Goal: Task Accomplishment & Management: Manage account settings

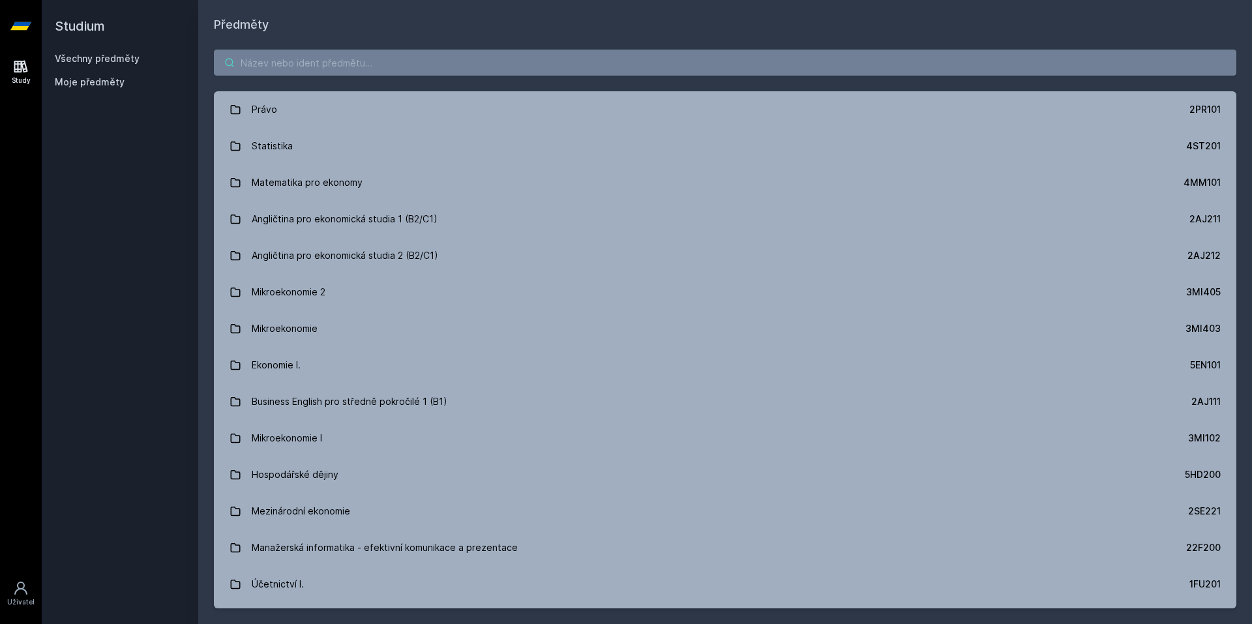
click at [351, 64] on input "search" at bounding box center [725, 63] width 1023 height 26
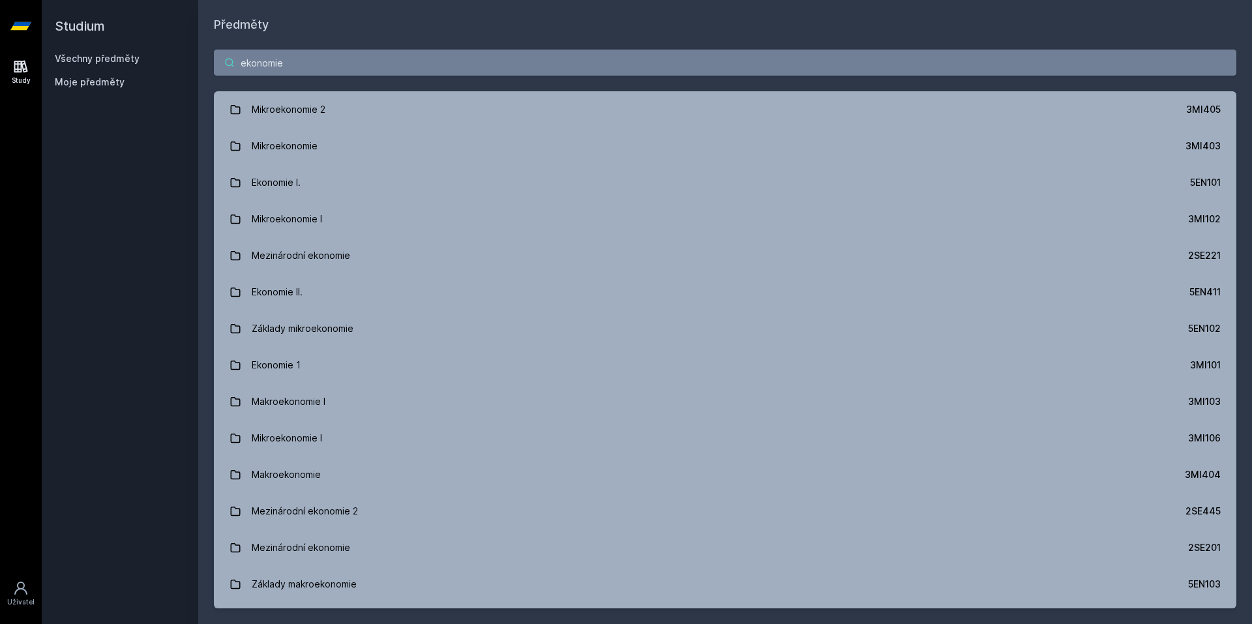
type input "ekonomie"
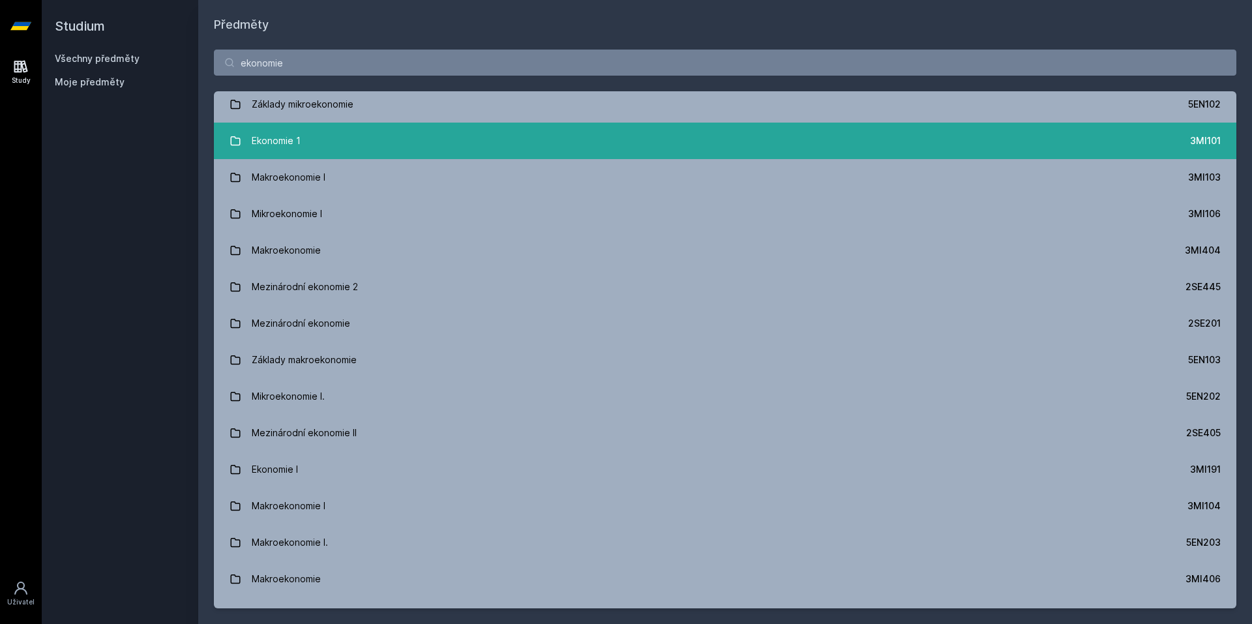
scroll to position [261, 0]
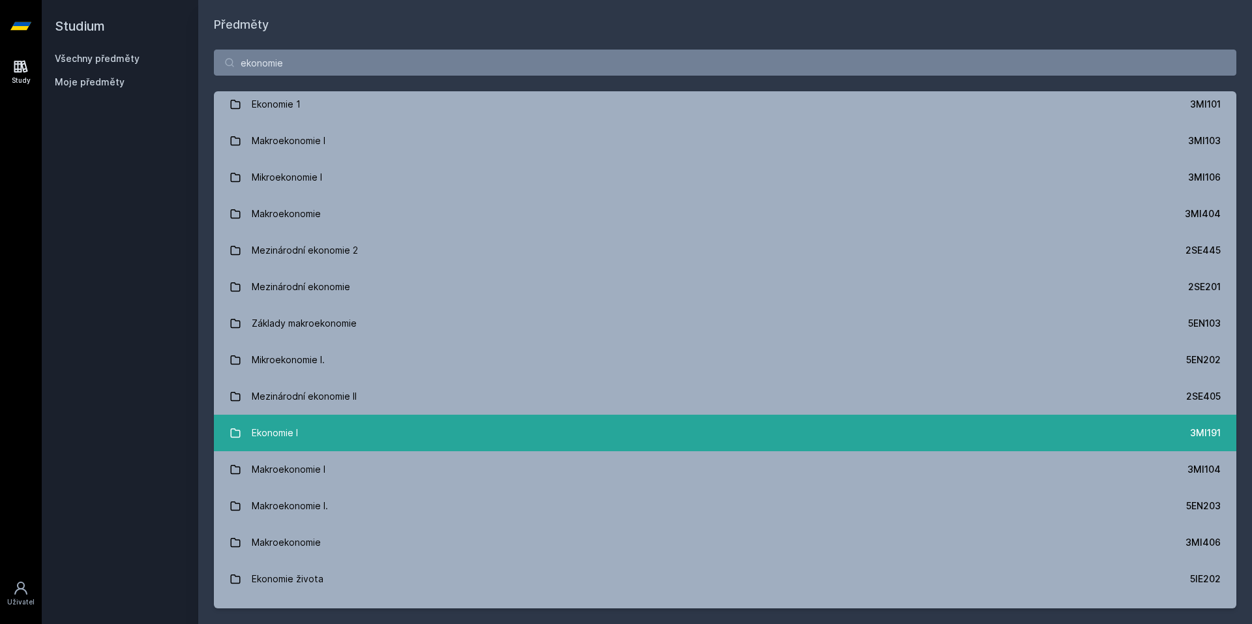
click at [721, 423] on link "Ekonomie I 3MI191" at bounding box center [725, 433] width 1023 height 37
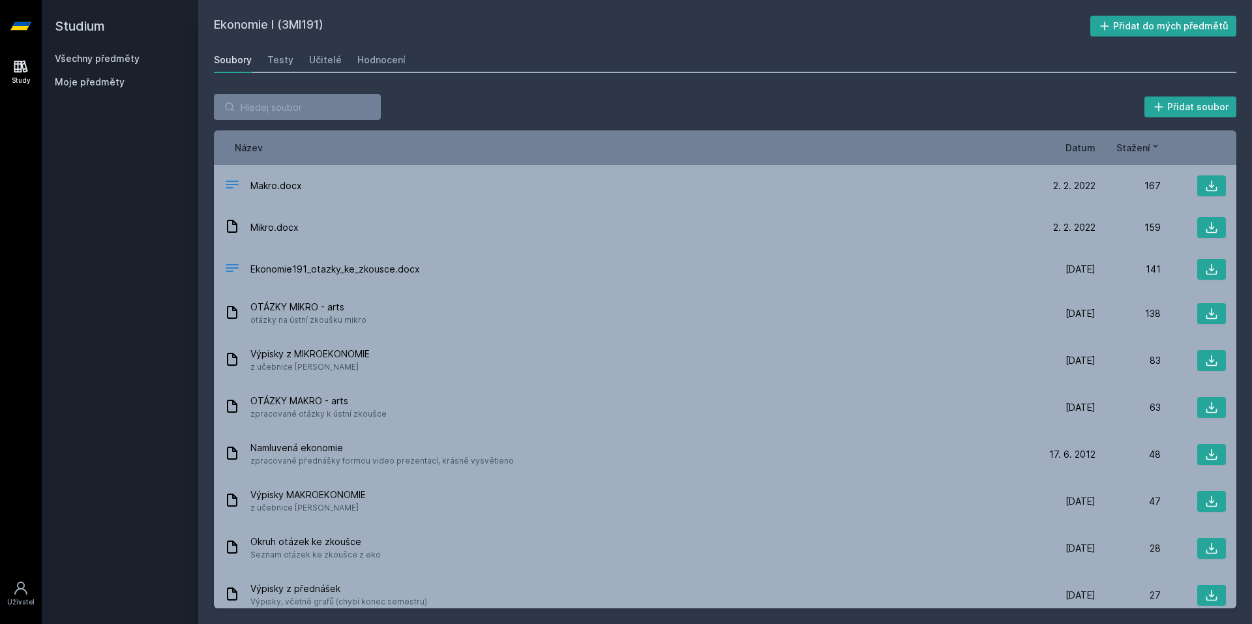
click at [1086, 148] on span "Datum" at bounding box center [1081, 148] width 30 height 14
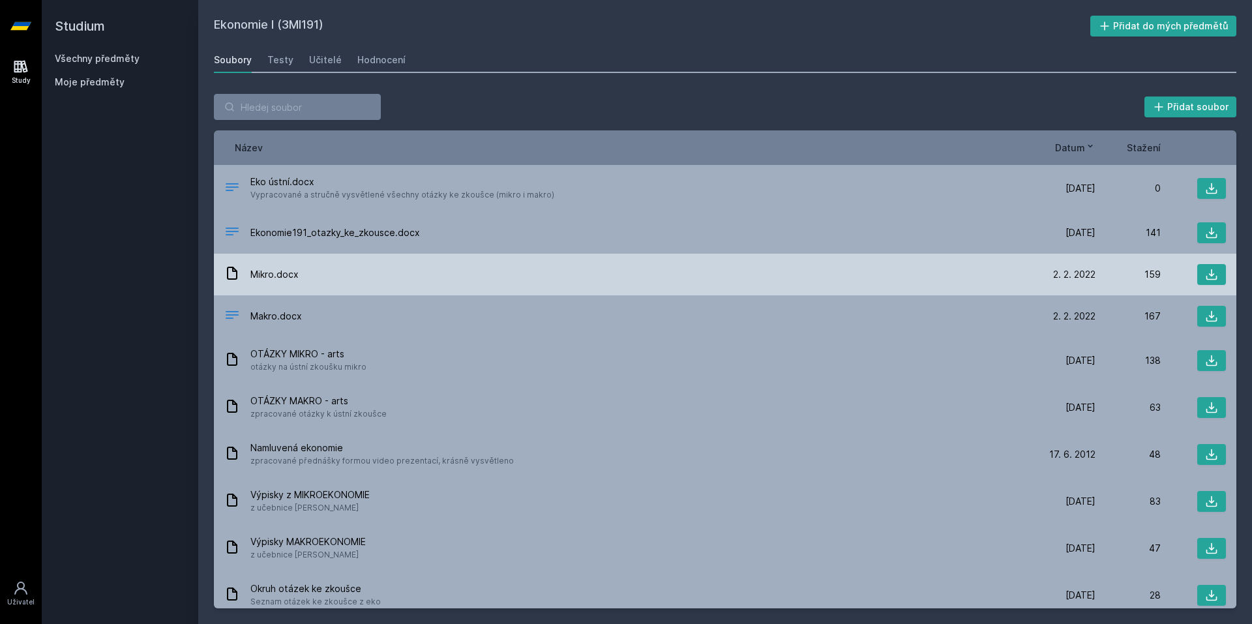
click at [743, 273] on div "Mikro.docx" at bounding box center [627, 274] width 806 height 19
click at [1221, 276] on div "Mikro.docx [DATE] [DATE] 159" at bounding box center [725, 275] width 1023 height 42
click at [1213, 276] on button at bounding box center [1211, 274] width 29 height 21
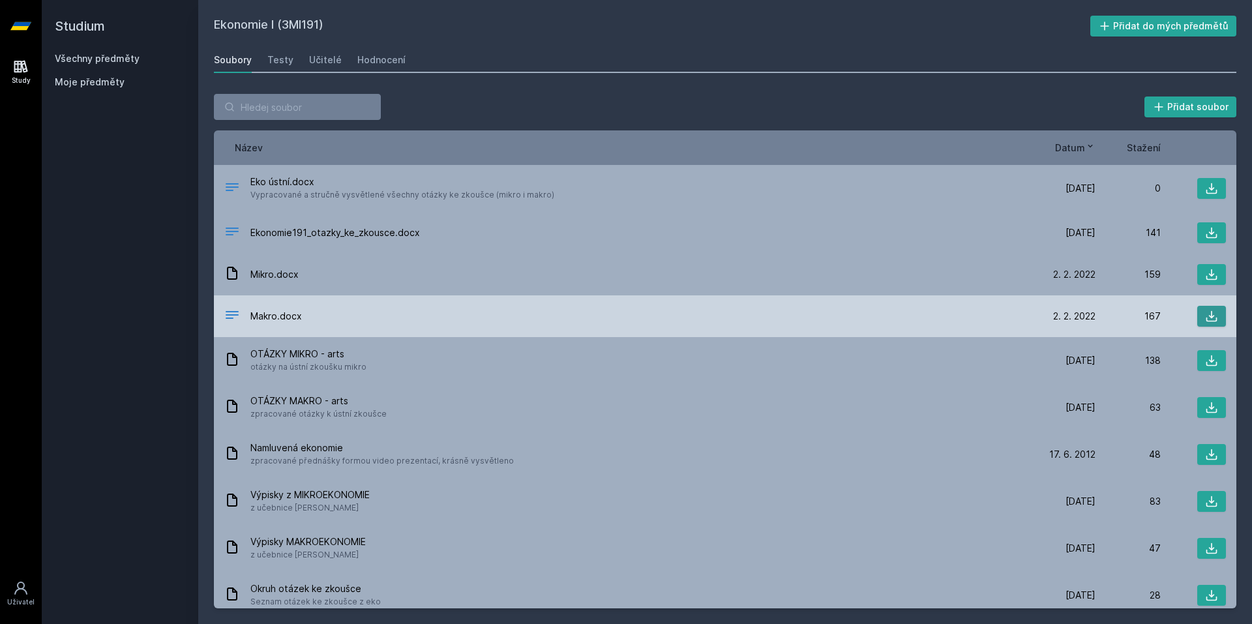
click at [1205, 316] on icon at bounding box center [1211, 316] width 13 height 13
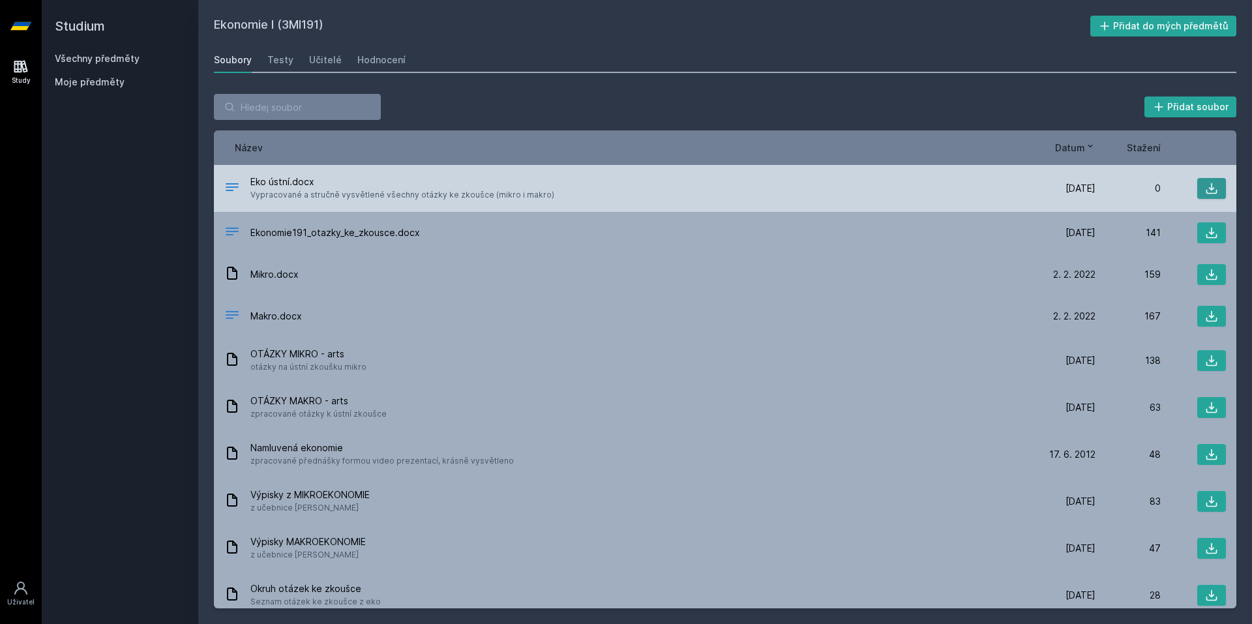
click at [1208, 192] on icon at bounding box center [1211, 188] width 13 height 13
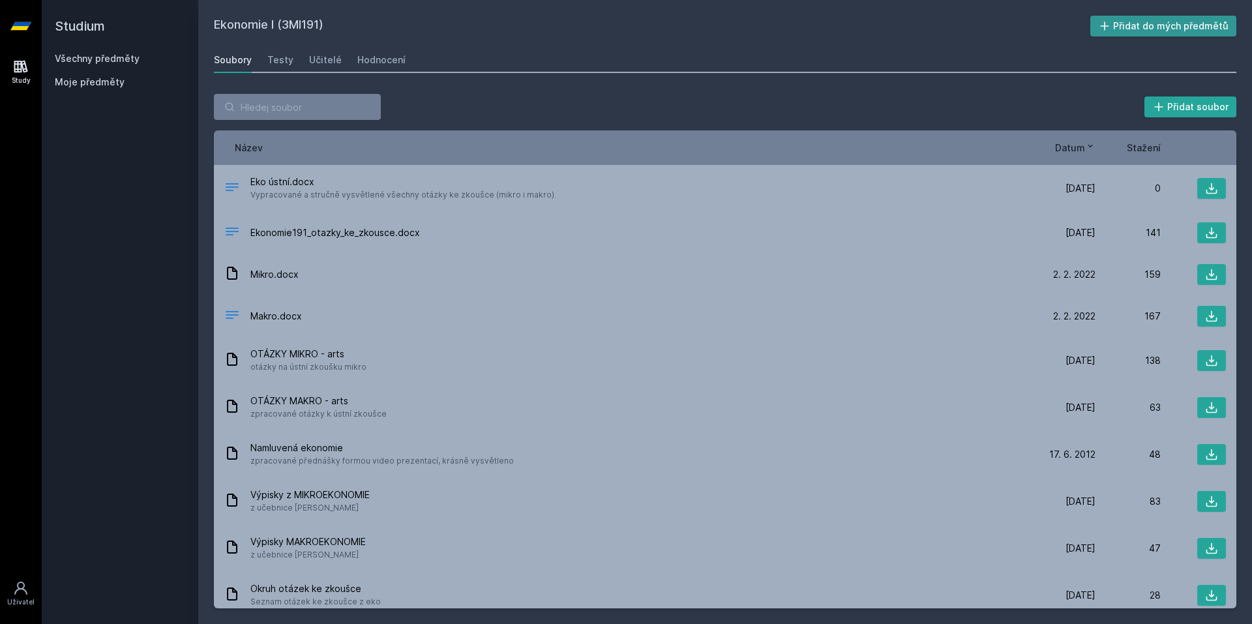
click at [1171, 23] on button "Přidat do mých předmětů" at bounding box center [1163, 26] width 147 height 21
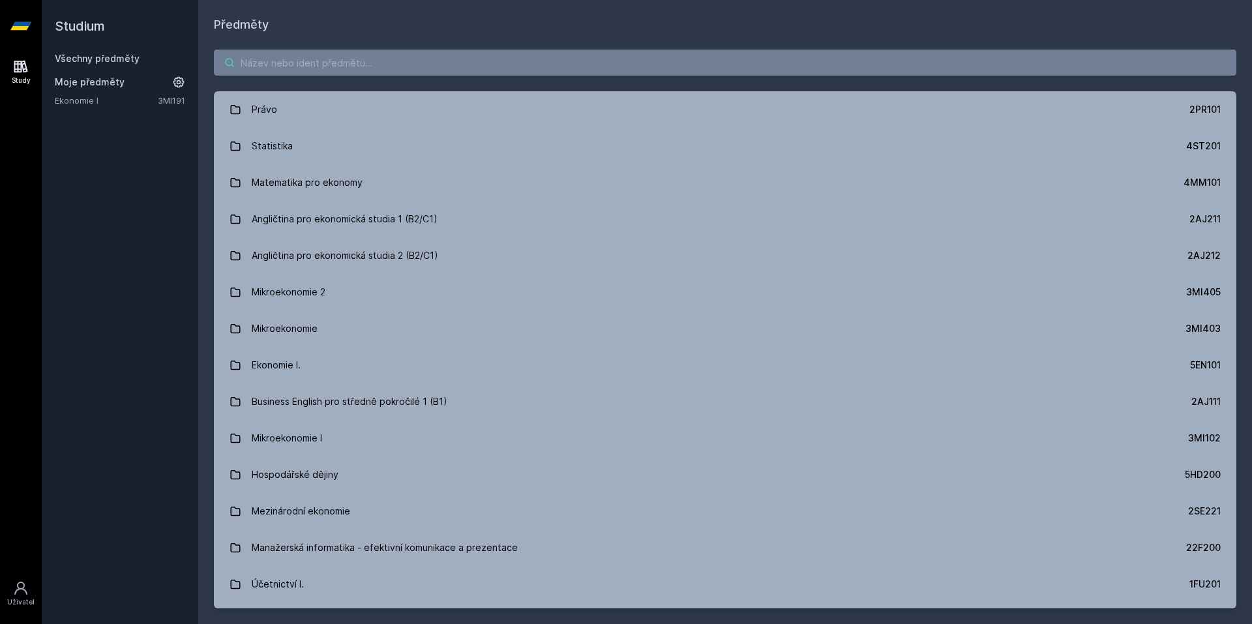
click at [305, 56] on input "search" at bounding box center [725, 63] width 1023 height 26
paste input "4IT111"
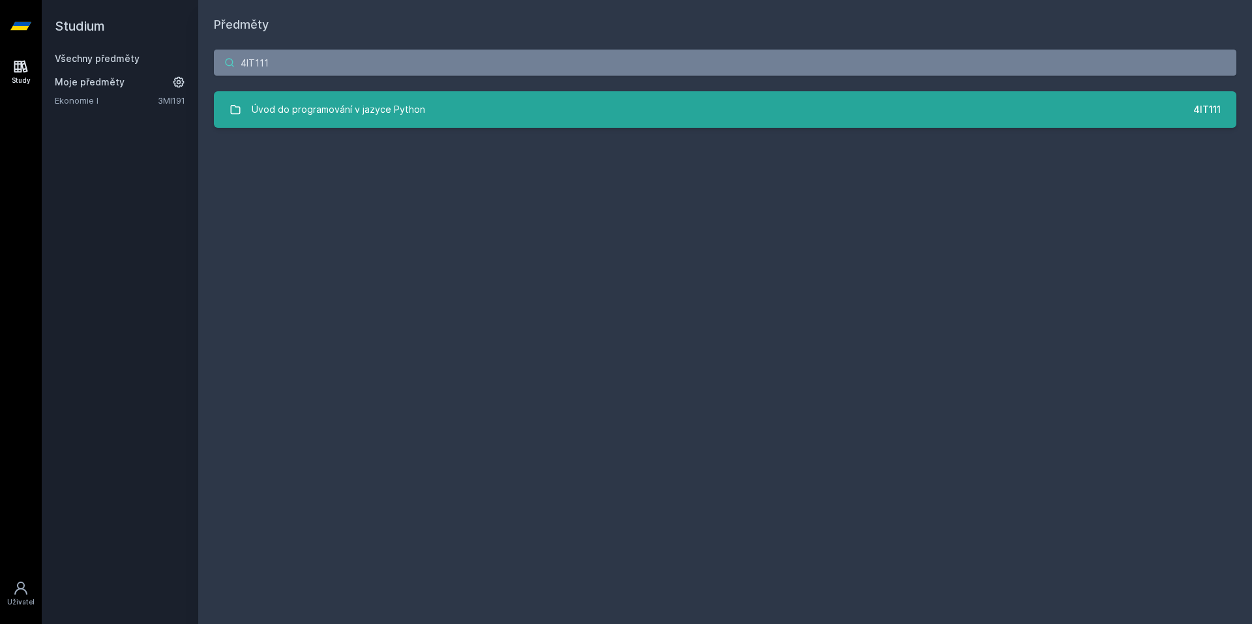
type input "4IT111"
click at [505, 108] on link "Úvod do programování v jazyce Python 4IT111" at bounding box center [725, 109] width 1023 height 37
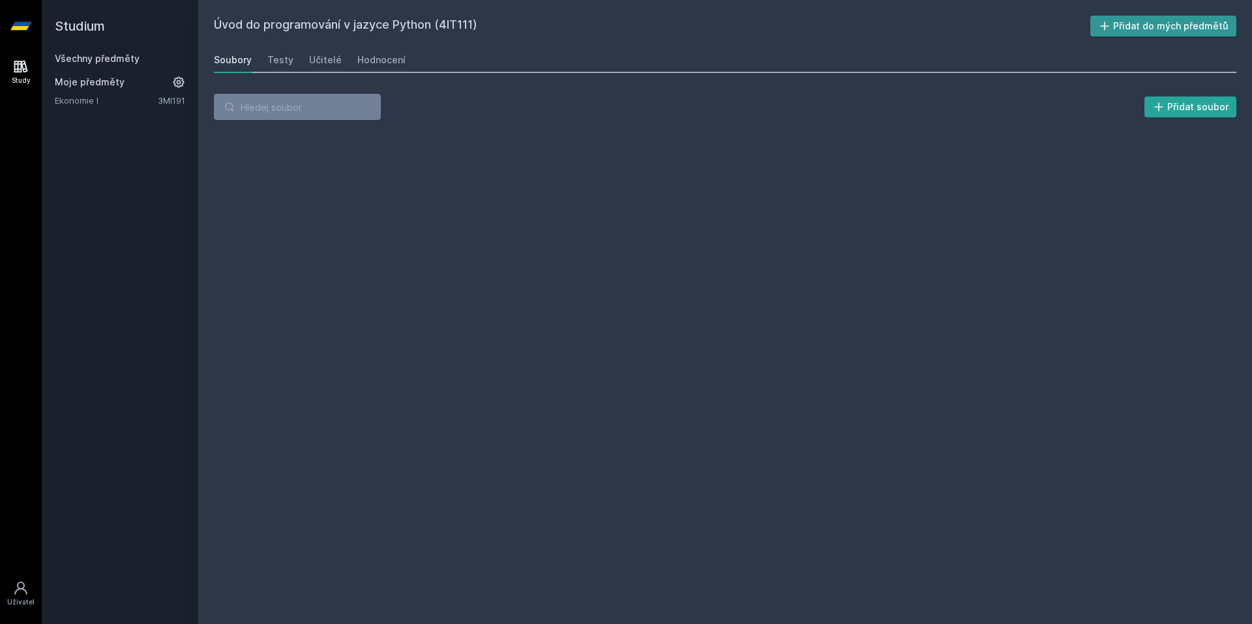
click at [1171, 31] on button "Přidat do mých předmětů" at bounding box center [1163, 26] width 147 height 21
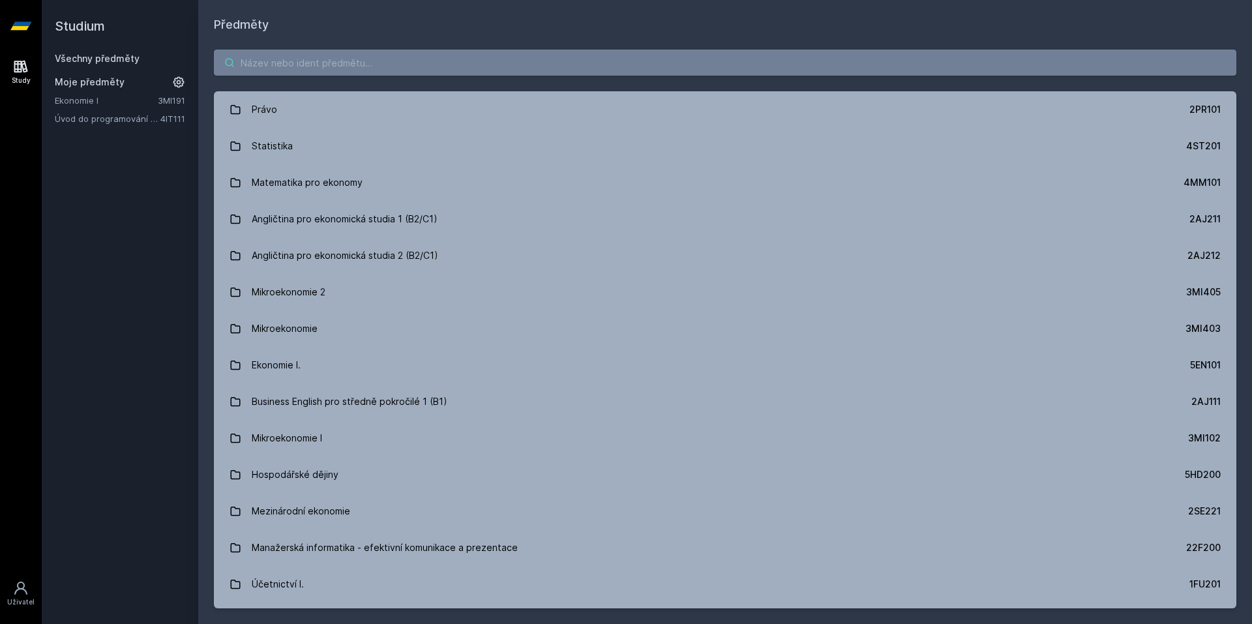
click at [391, 68] on input "search" at bounding box center [725, 63] width 1023 height 26
paste input "4SA111"
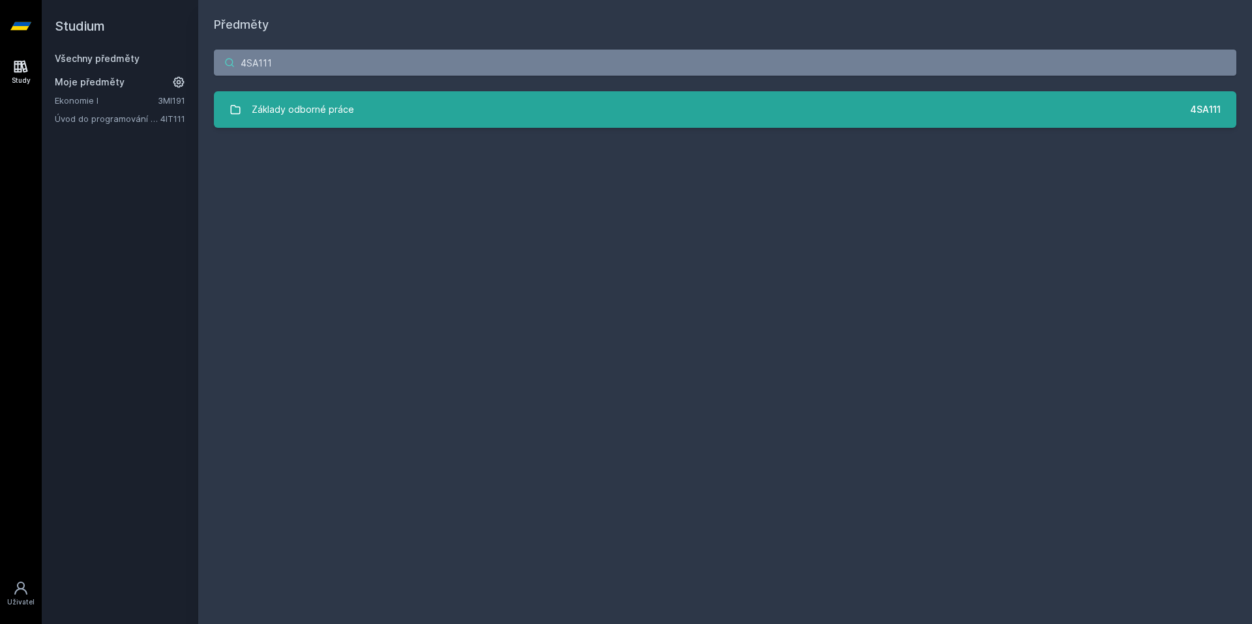
type input "4SA111"
click at [1119, 96] on link "Základy odborné práce 4SA111" at bounding box center [725, 109] width 1023 height 37
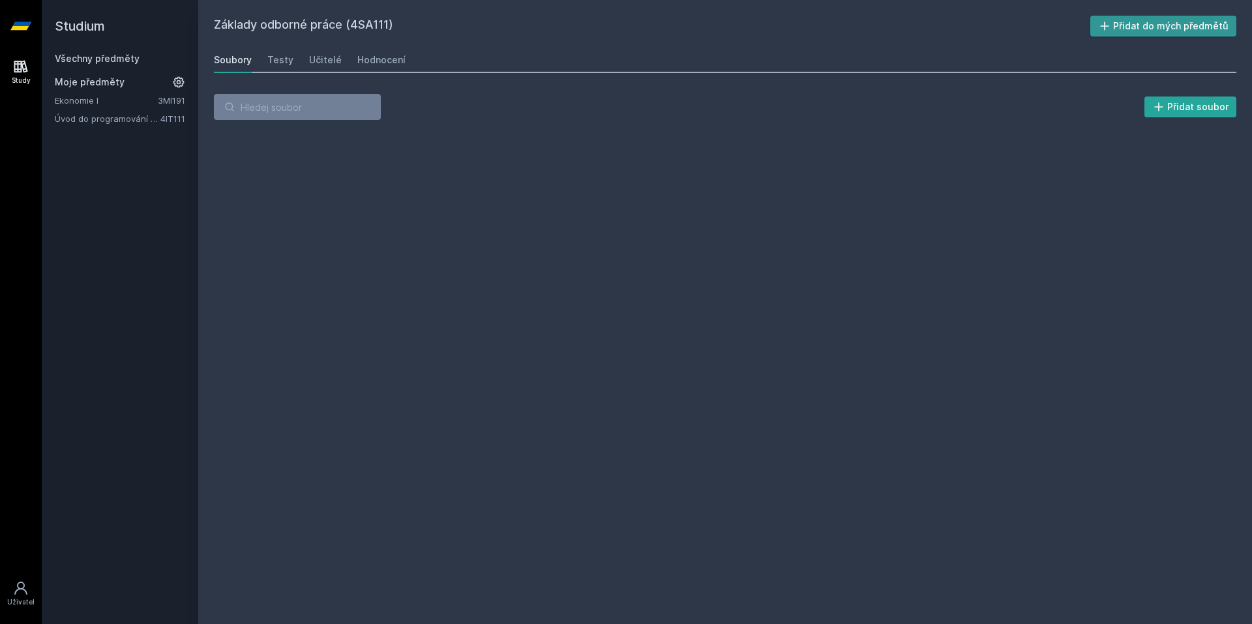
click at [1212, 30] on button "Přidat do mých předmětů" at bounding box center [1163, 26] width 147 height 21
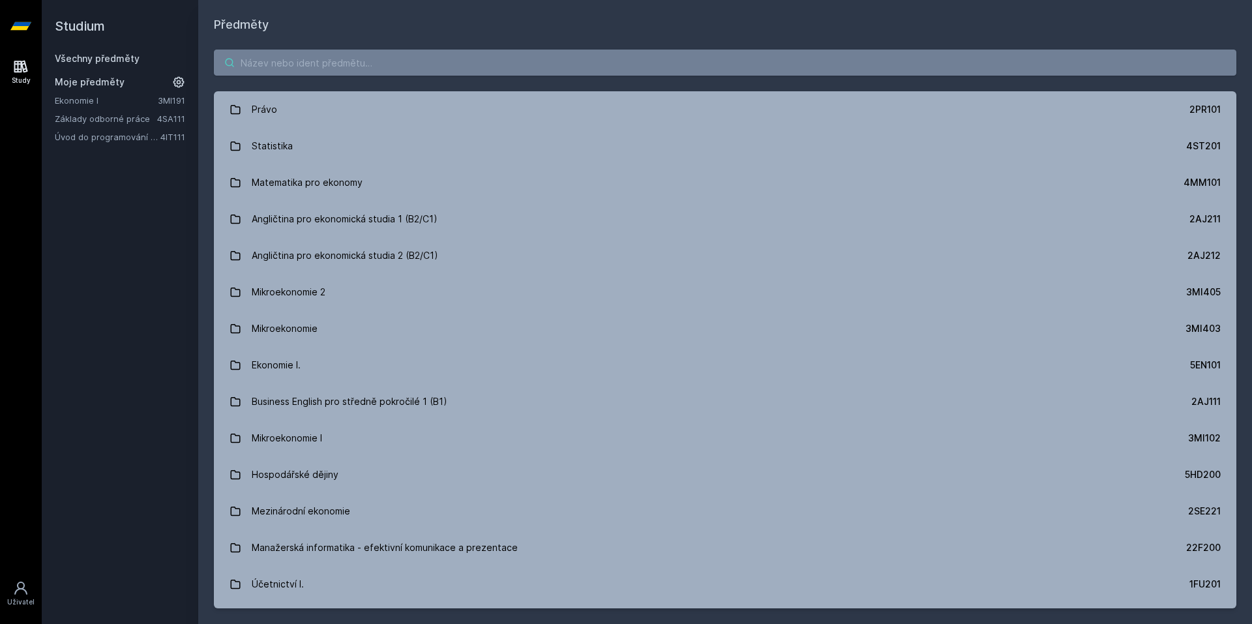
click at [420, 63] on input "search" at bounding box center [725, 63] width 1023 height 26
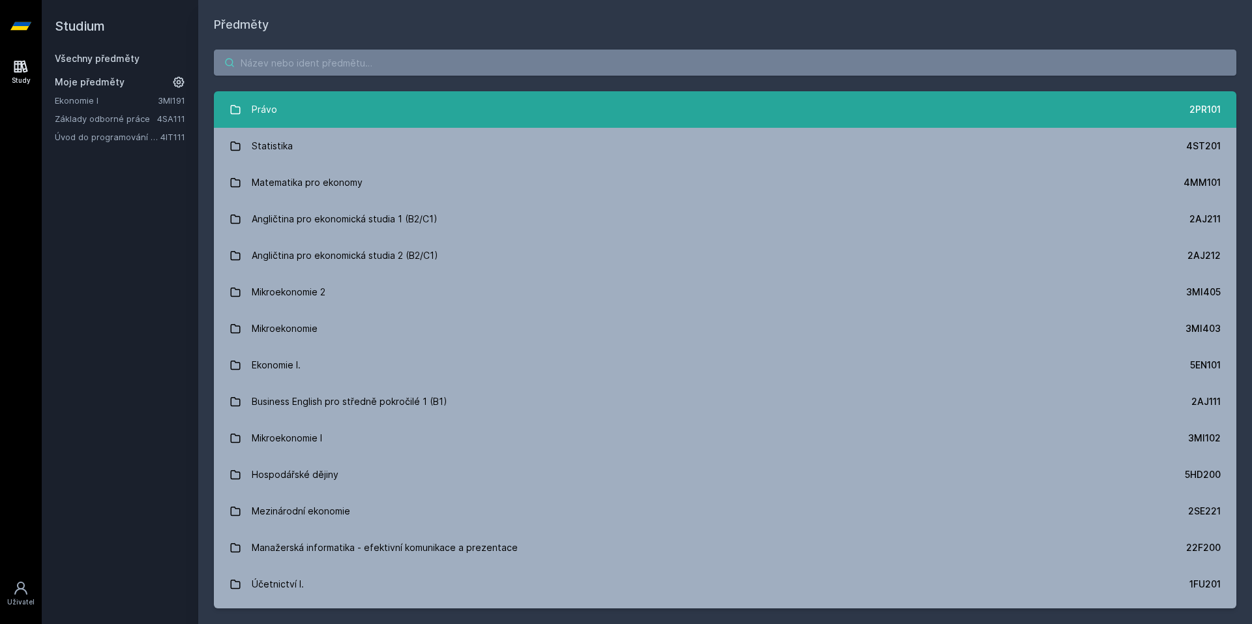
paste input "1FU201"
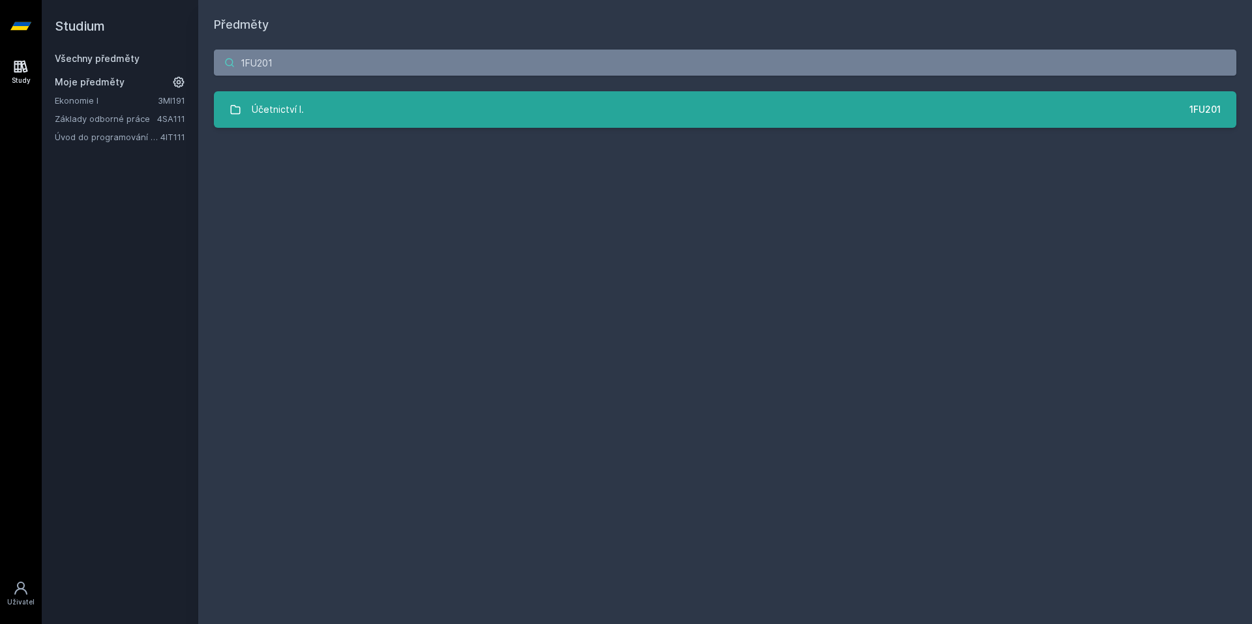
type input "1FU201"
click at [1190, 120] on link "Účetnictví I. 1FU201" at bounding box center [725, 109] width 1023 height 37
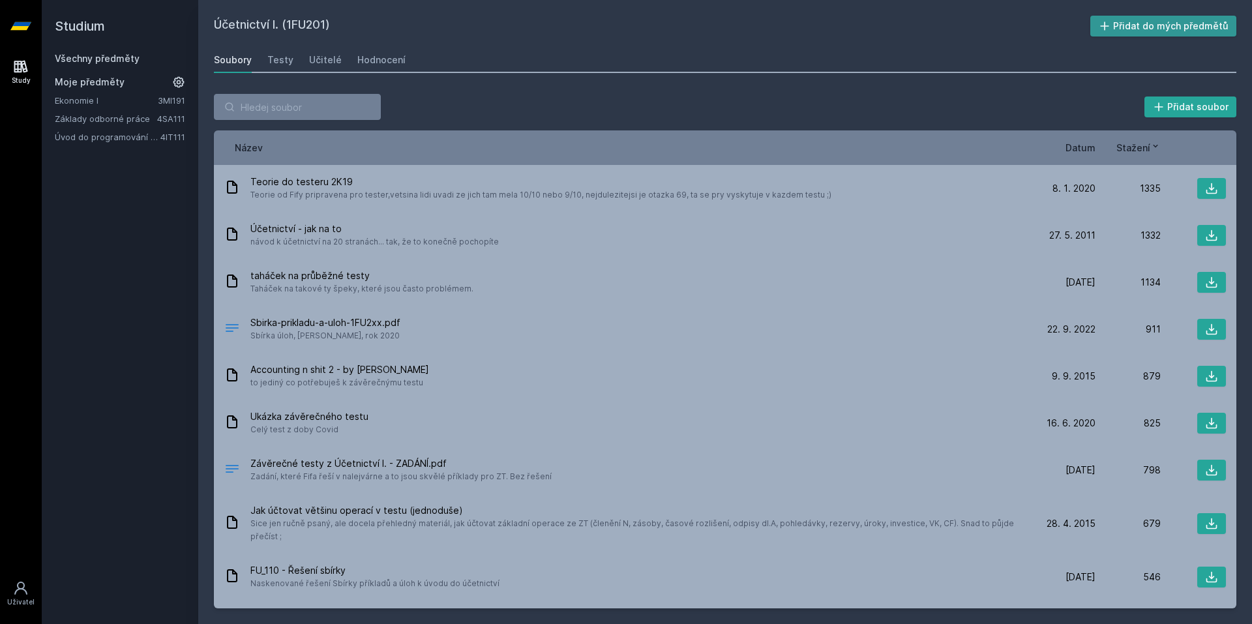
click at [1192, 29] on button "Přidat do mých předmětů" at bounding box center [1163, 26] width 147 height 21
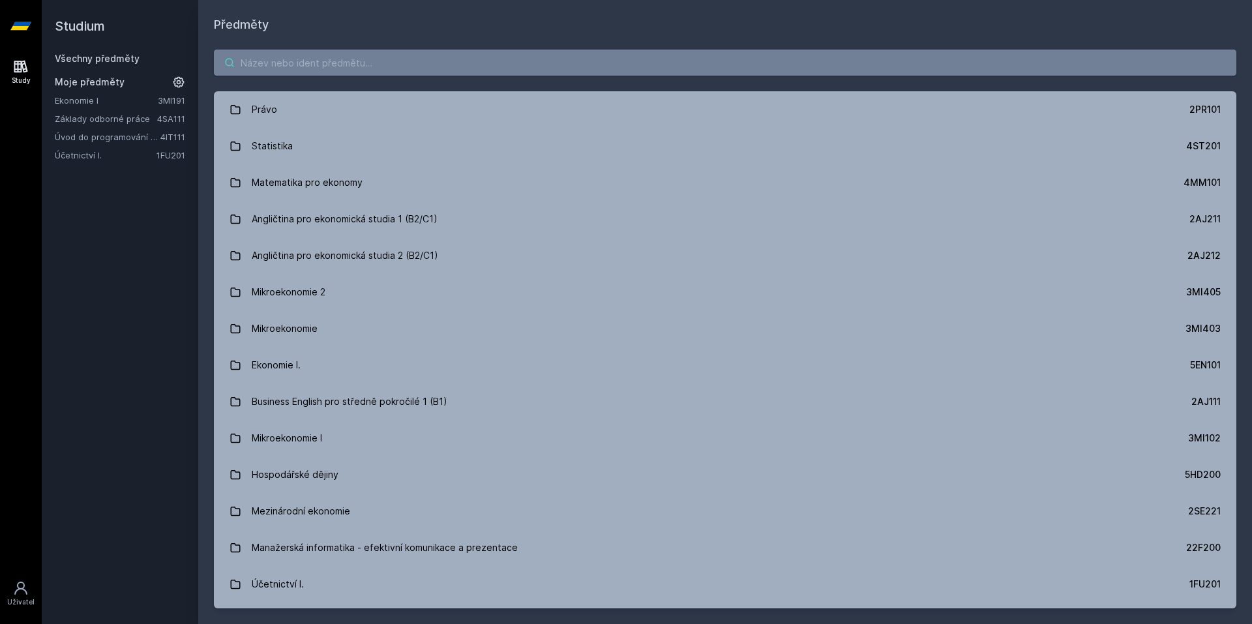
click at [435, 73] on input "search" at bounding box center [725, 63] width 1023 height 26
paste input "4MM106"
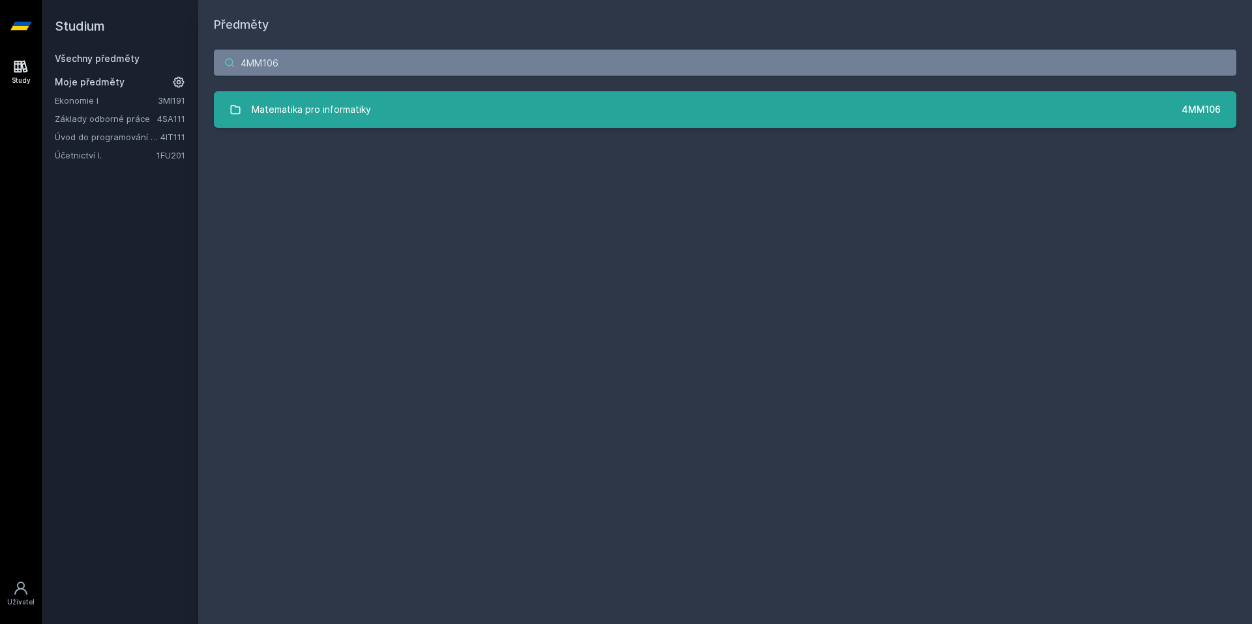
type input "4MM106"
click at [1074, 106] on link "Matematika pro informatiky 4MM106" at bounding box center [725, 109] width 1023 height 37
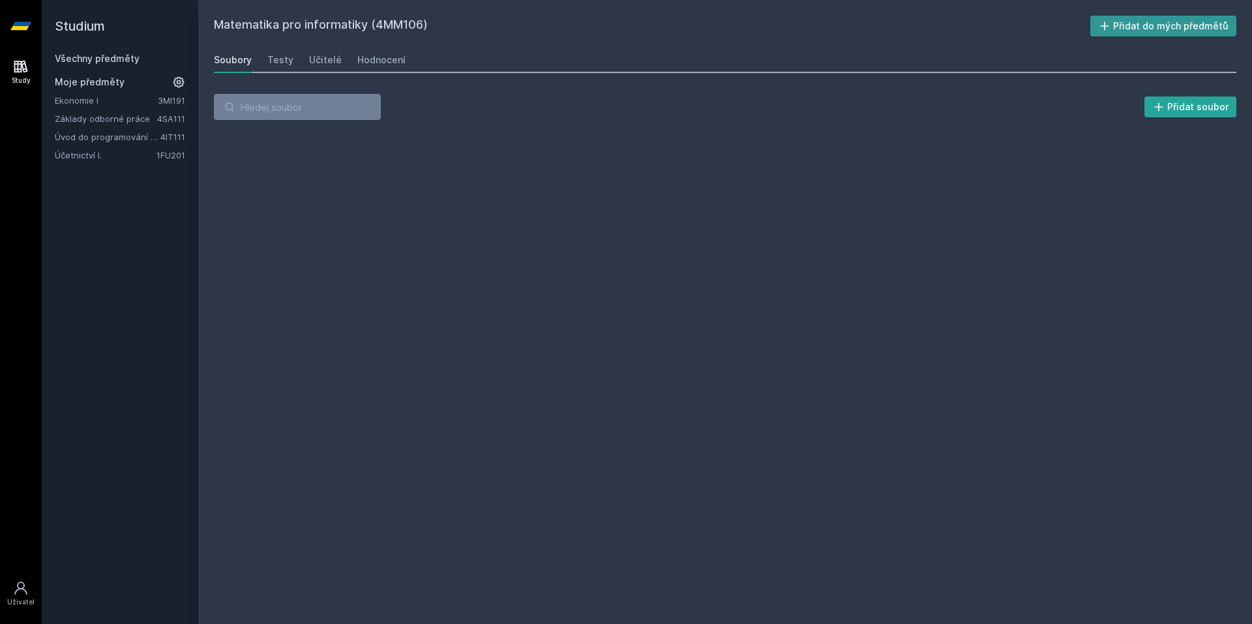
click at [1186, 27] on button "Přidat do mých předmětů" at bounding box center [1163, 26] width 147 height 21
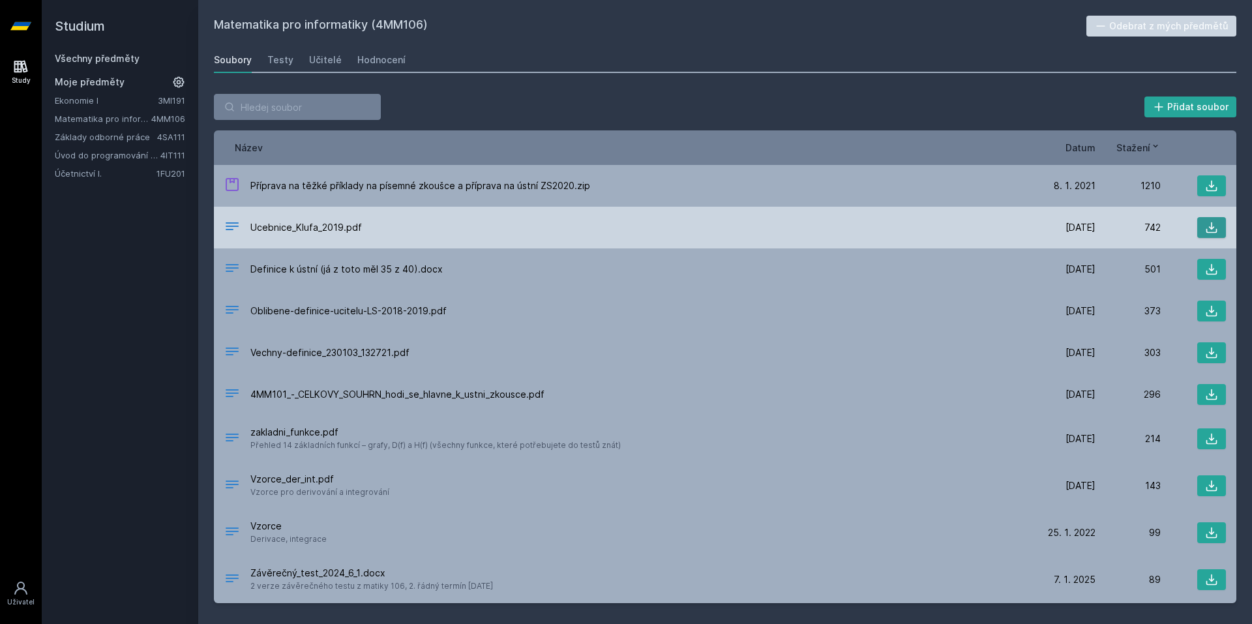
click at [1208, 227] on icon at bounding box center [1211, 227] width 13 height 13
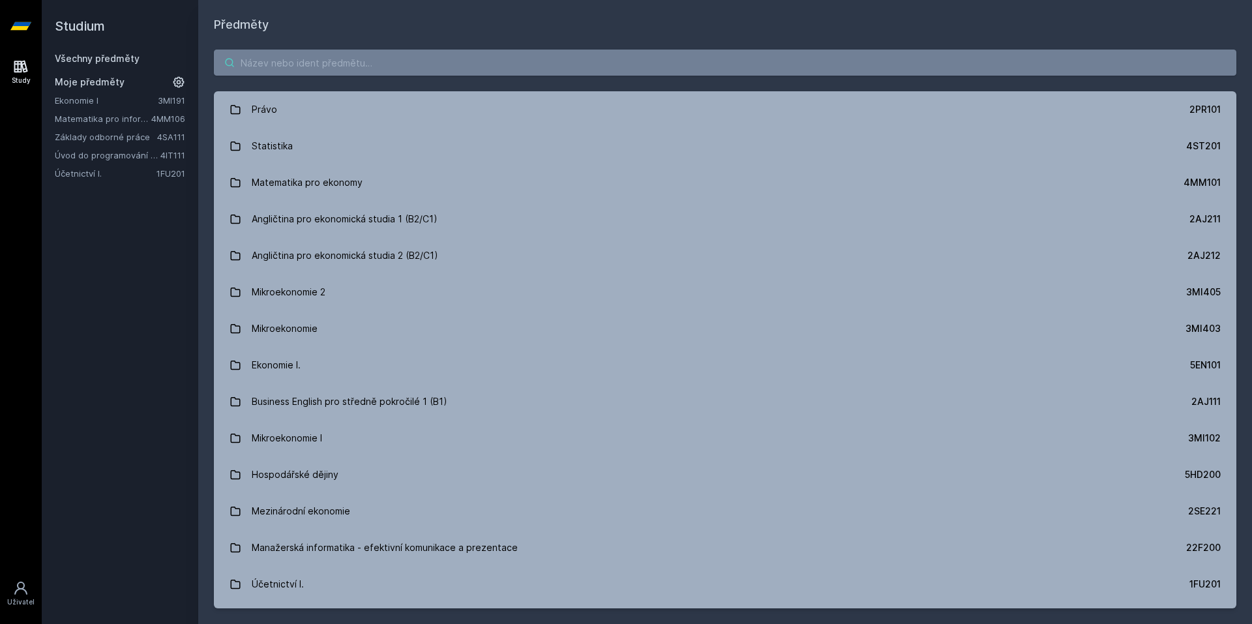
click at [390, 61] on input "search" at bounding box center [725, 63] width 1023 height 26
paste input "4IT337"
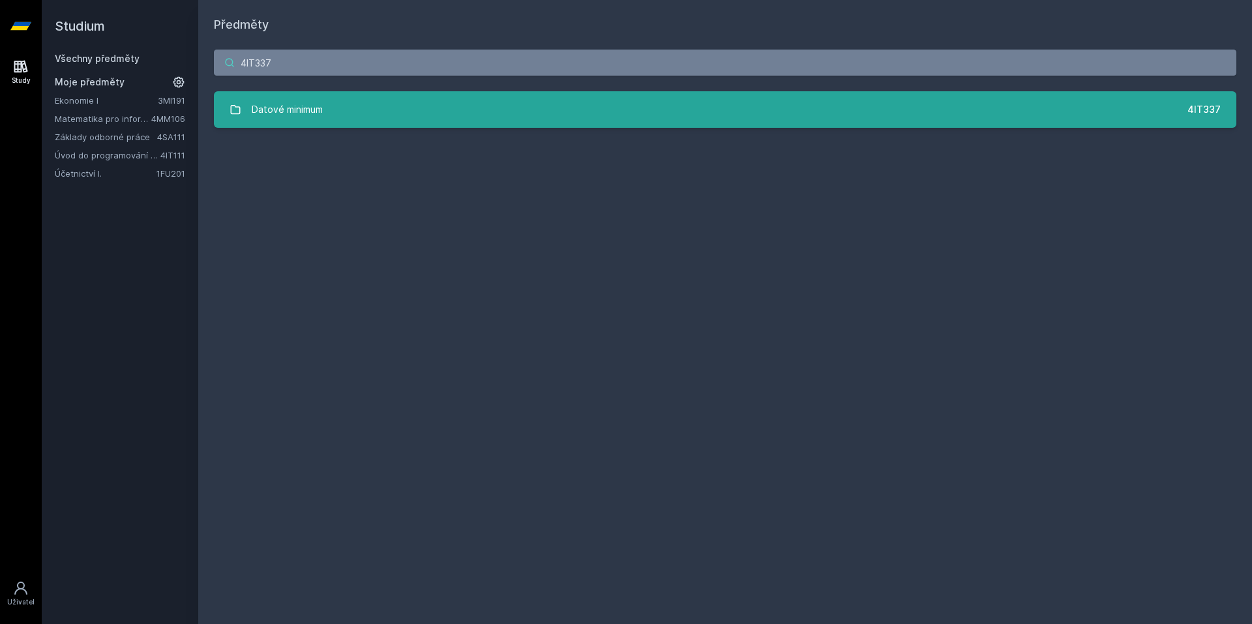
type input "4IT337"
click at [1214, 102] on link "Datové minimum 4IT337" at bounding box center [725, 109] width 1023 height 37
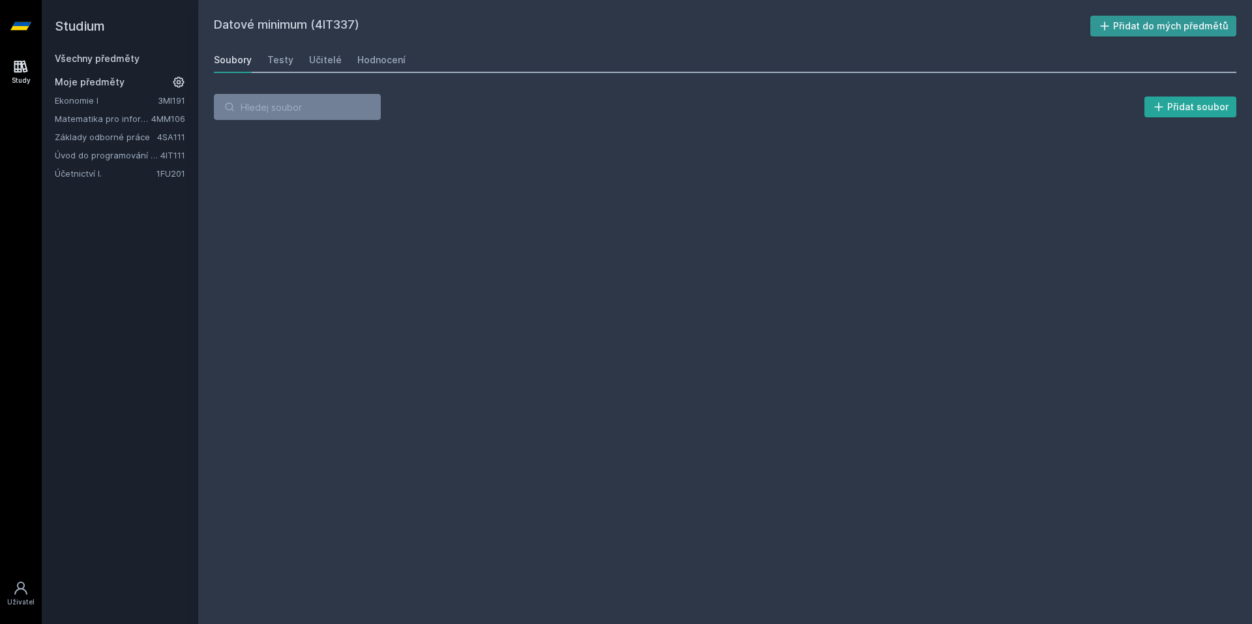
click at [1199, 26] on button "Přidat do mých předmětů" at bounding box center [1163, 26] width 147 height 21
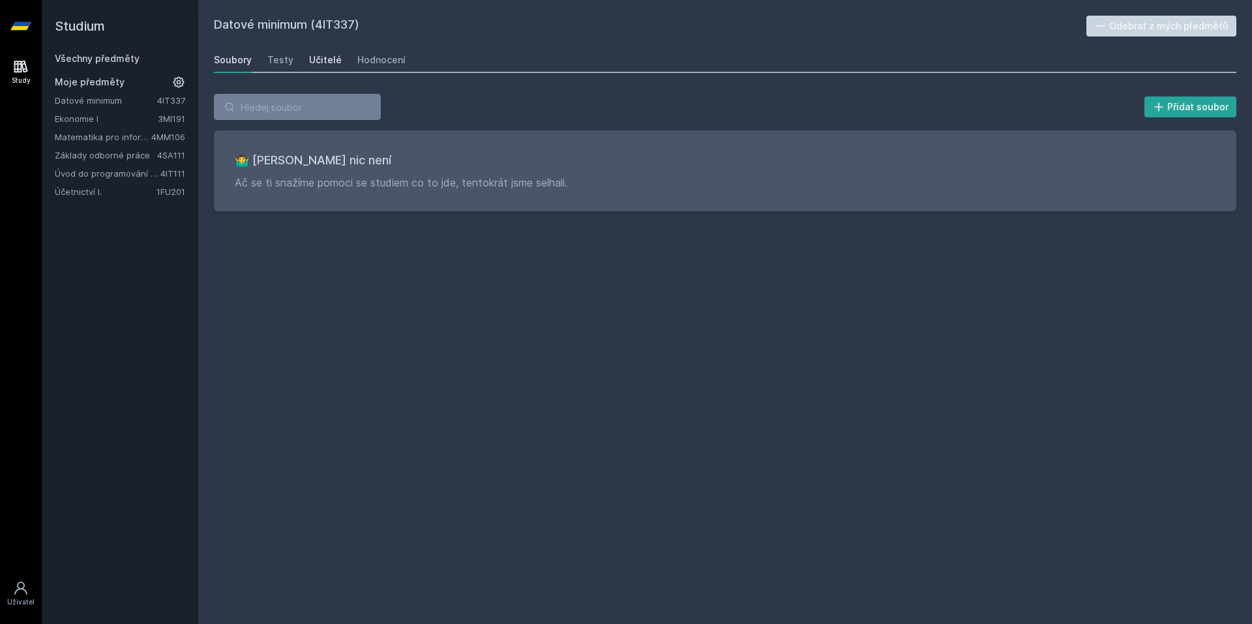
click at [309, 52] on link "Učitelé" at bounding box center [325, 60] width 33 height 26
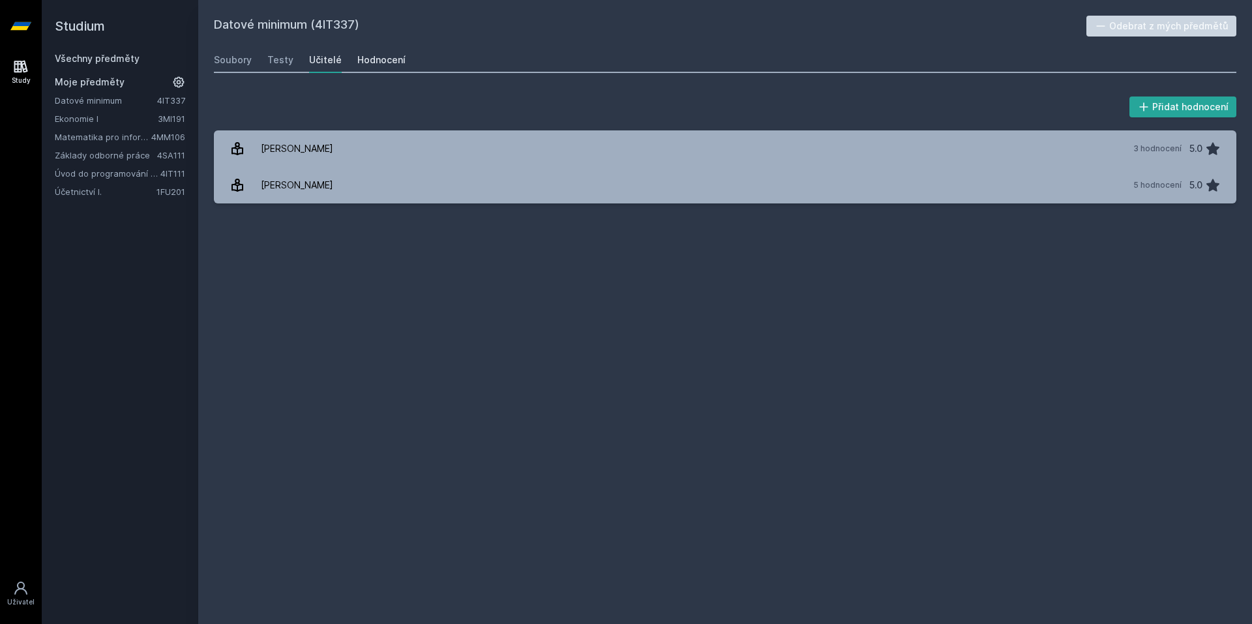
click at [370, 55] on div "Hodnocení" at bounding box center [381, 59] width 48 height 13
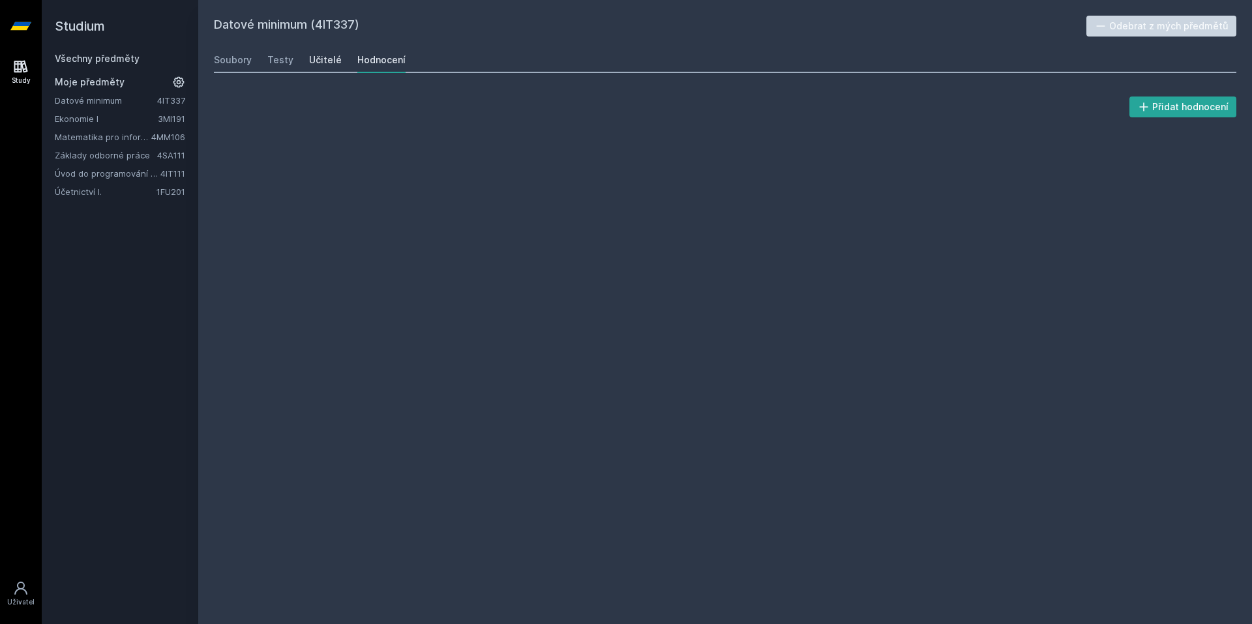
click at [336, 68] on link "Učitelé" at bounding box center [325, 60] width 33 height 26
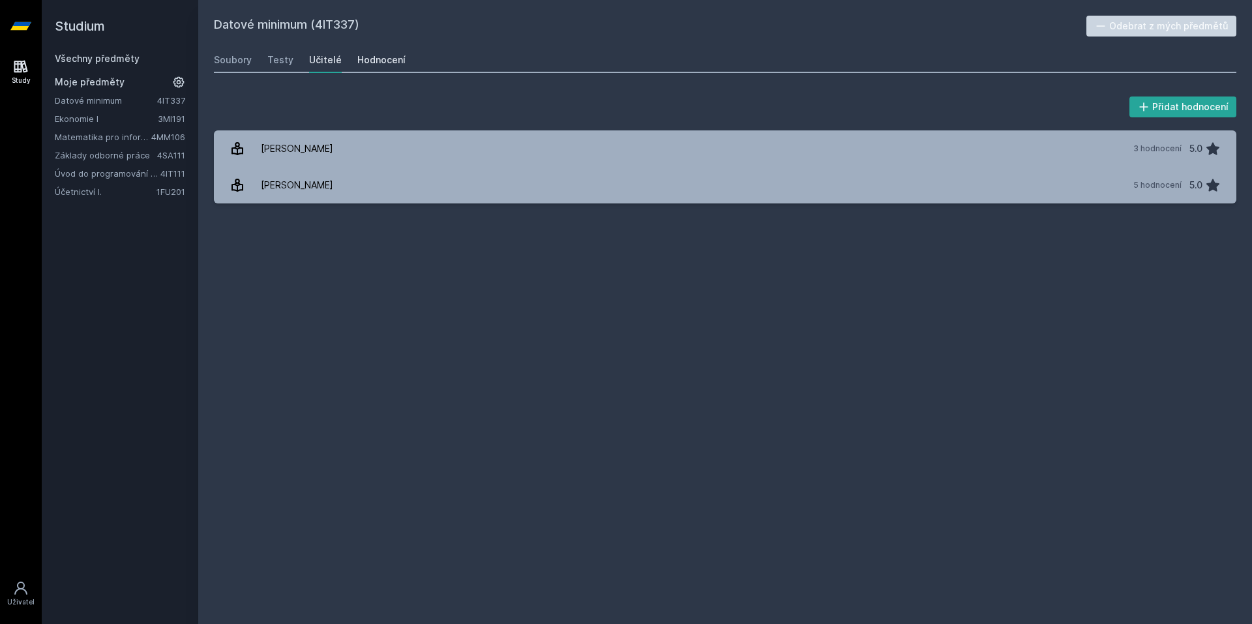
click at [383, 53] on div "Hodnocení" at bounding box center [381, 59] width 48 height 13
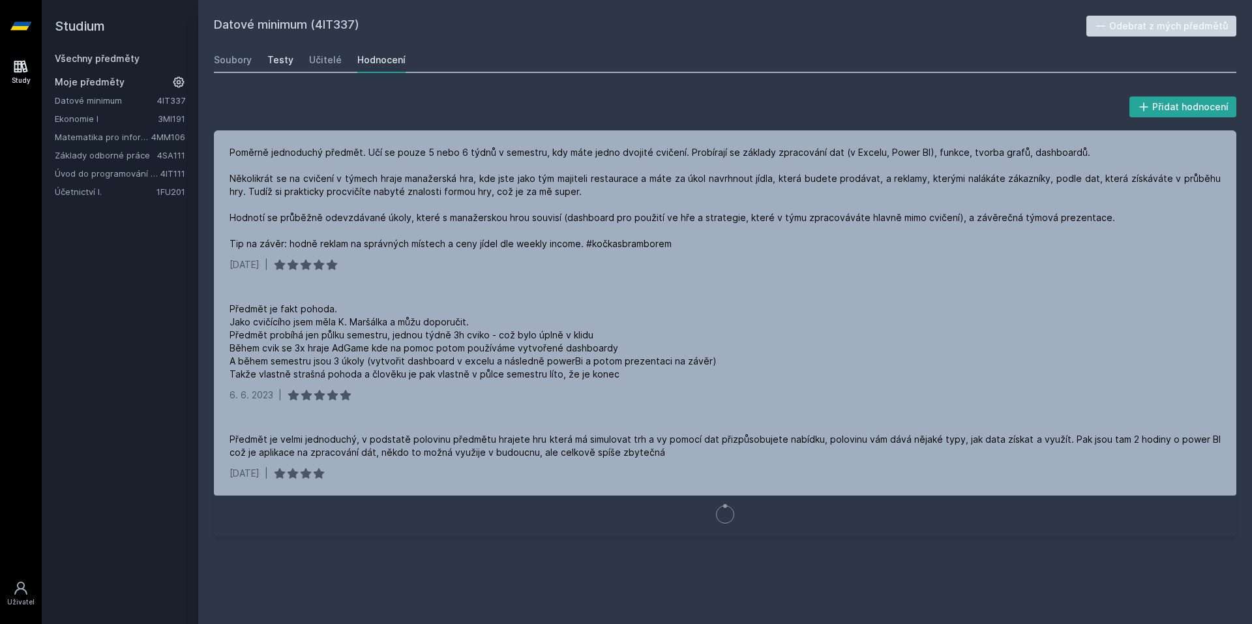
click at [286, 68] on link "Testy" at bounding box center [280, 60] width 26 height 26
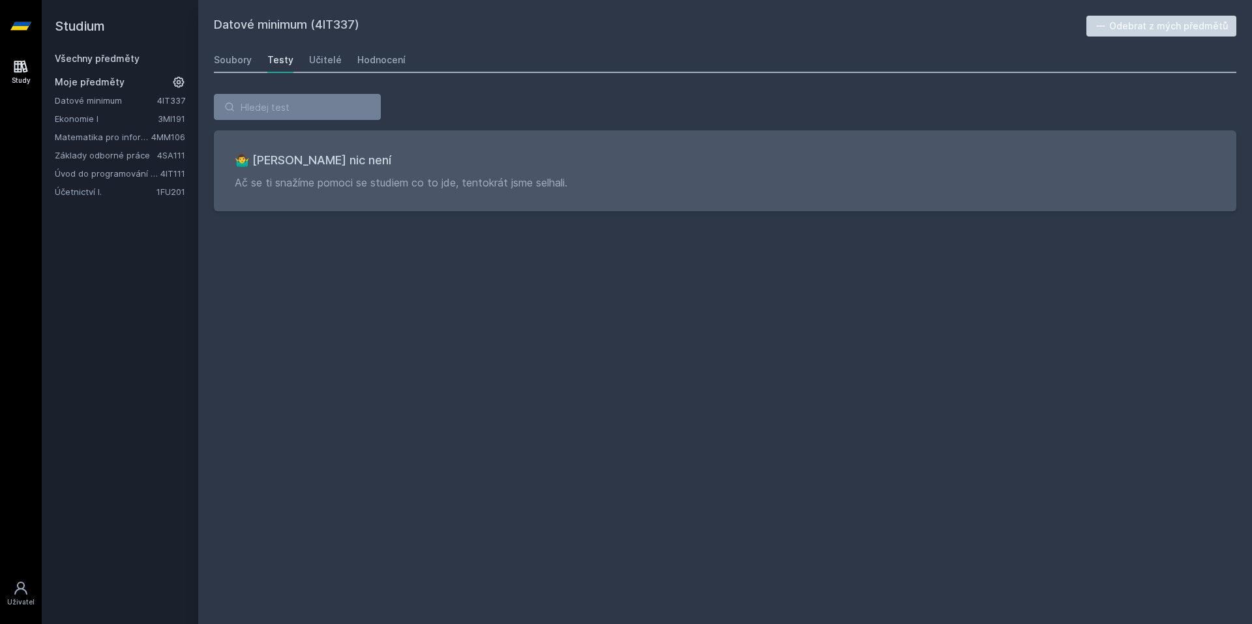
click at [338, 42] on div "Datové minimum (4IT337) Odebrat z mých předmětů [GEOGRAPHIC_DATA] Testy Učitelé…" at bounding box center [725, 312] width 1023 height 593
click at [363, 44] on div "Datové minimum (4IT337) Odebrat z mých předmětů [GEOGRAPHIC_DATA] Testy Učitelé…" at bounding box center [725, 312] width 1023 height 593
click at [366, 50] on link "Hodnocení" at bounding box center [381, 60] width 48 height 26
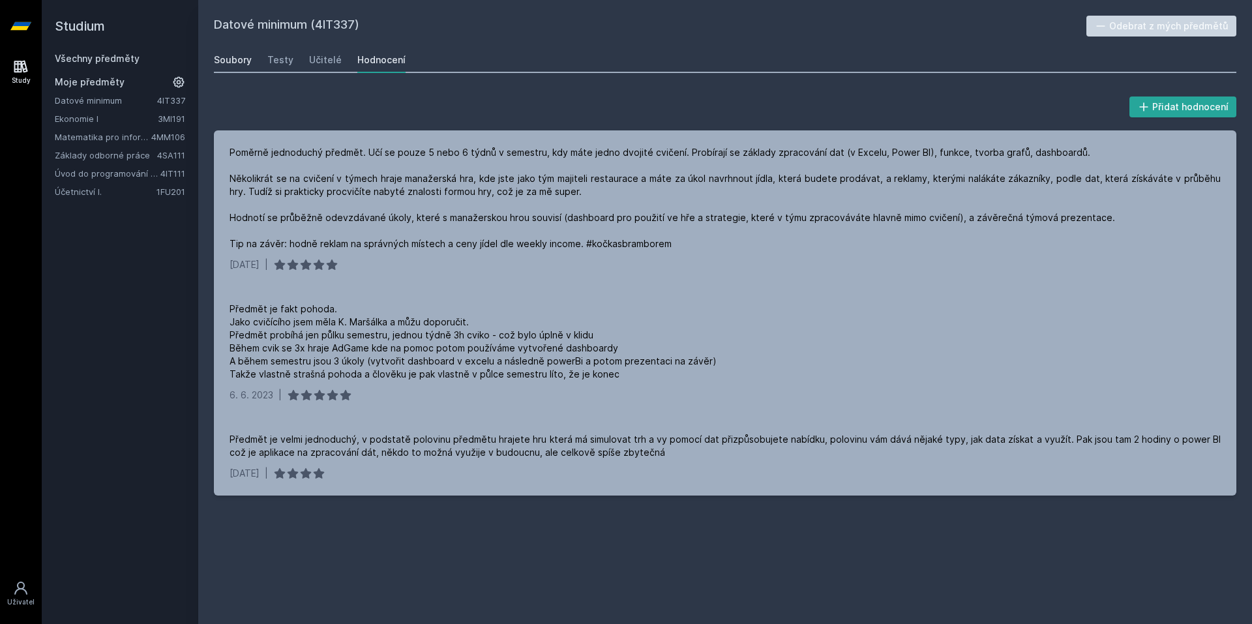
click at [229, 61] on div "Soubory" at bounding box center [233, 59] width 38 height 13
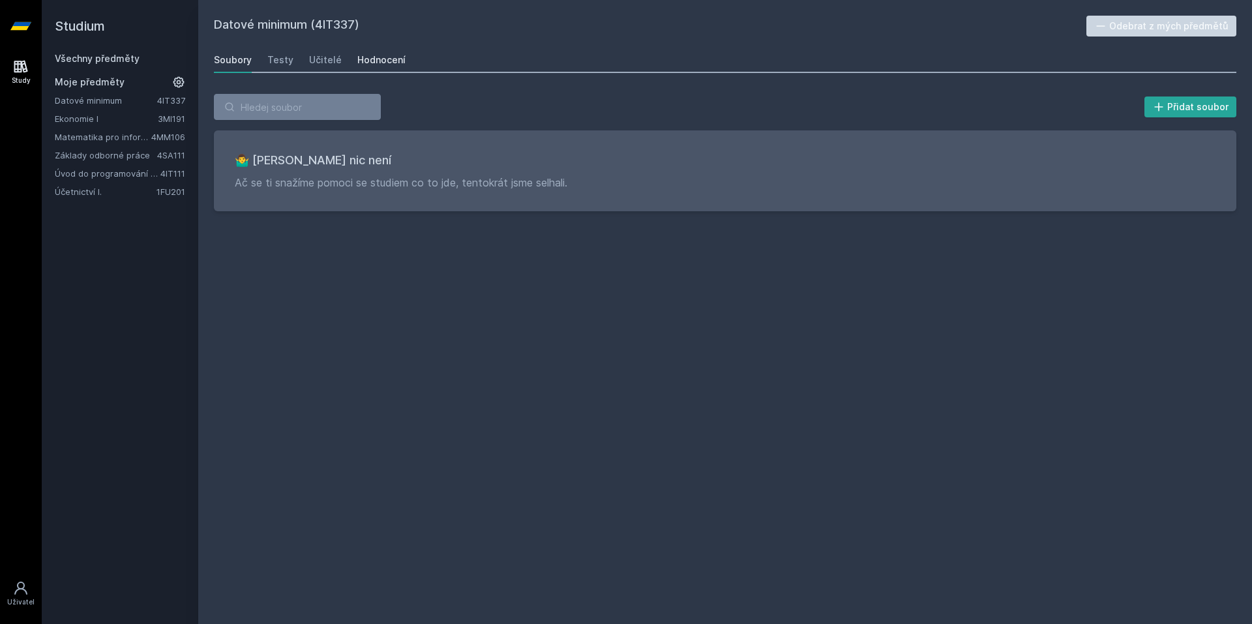
click at [381, 61] on div "Hodnocení" at bounding box center [381, 59] width 48 height 13
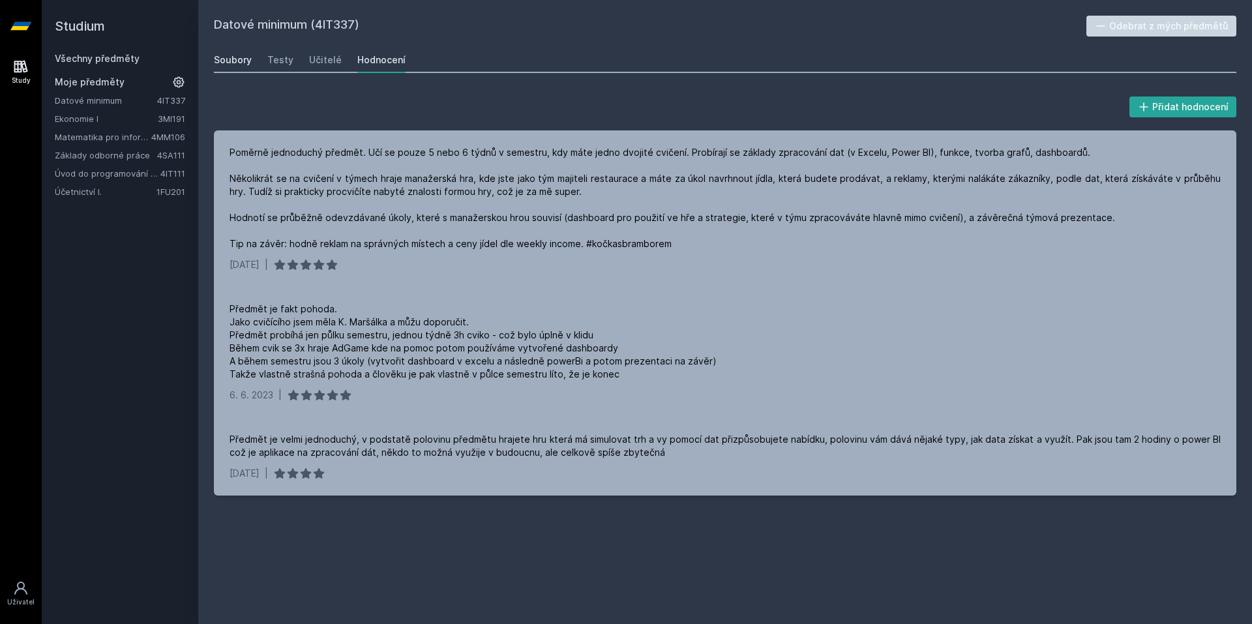
click at [248, 54] on div "Soubory" at bounding box center [233, 59] width 38 height 13
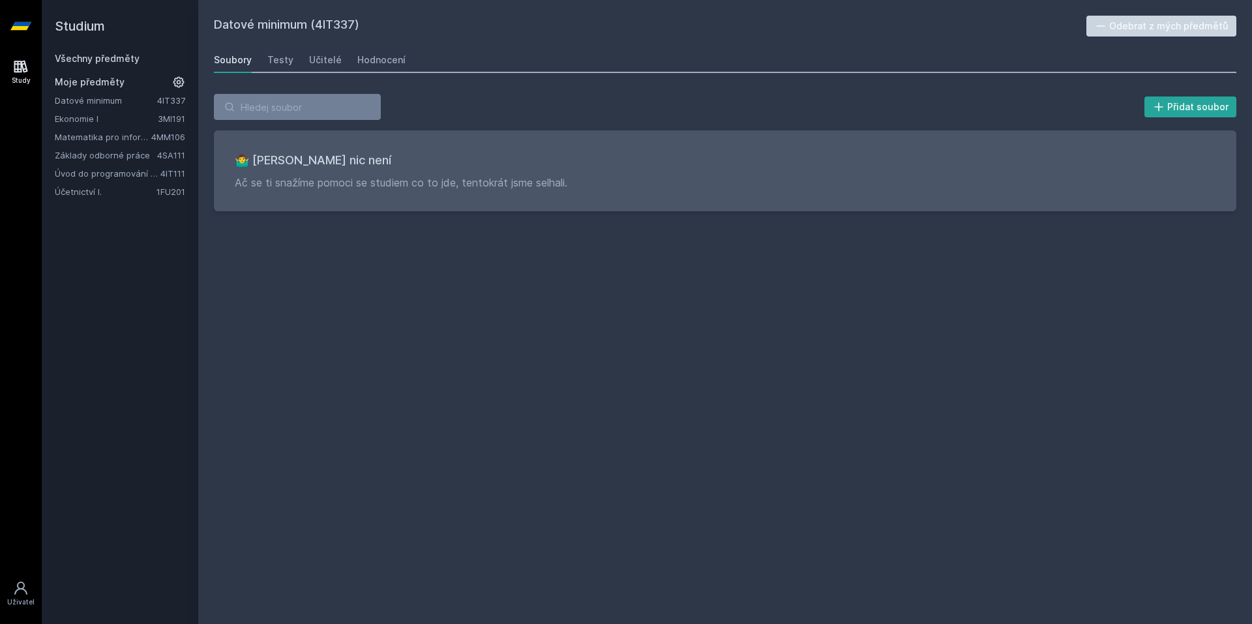
click at [105, 174] on link "Úvod do programování v jazyce Python" at bounding box center [108, 173] width 106 height 13
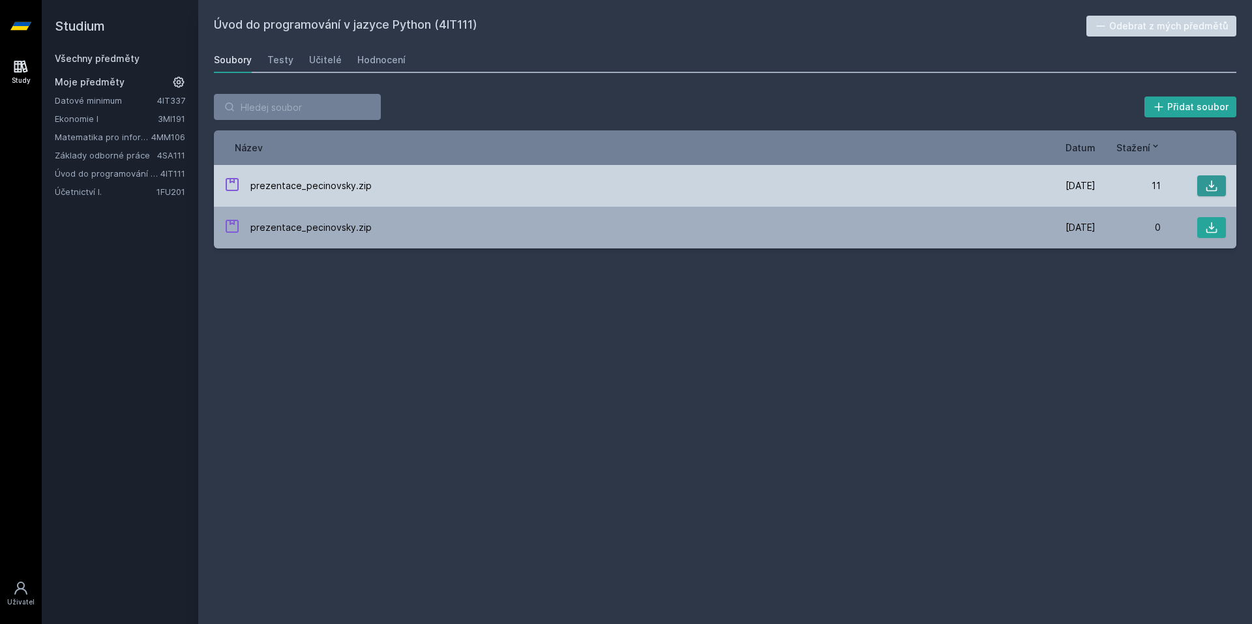
click at [1212, 185] on icon at bounding box center [1211, 185] width 13 height 13
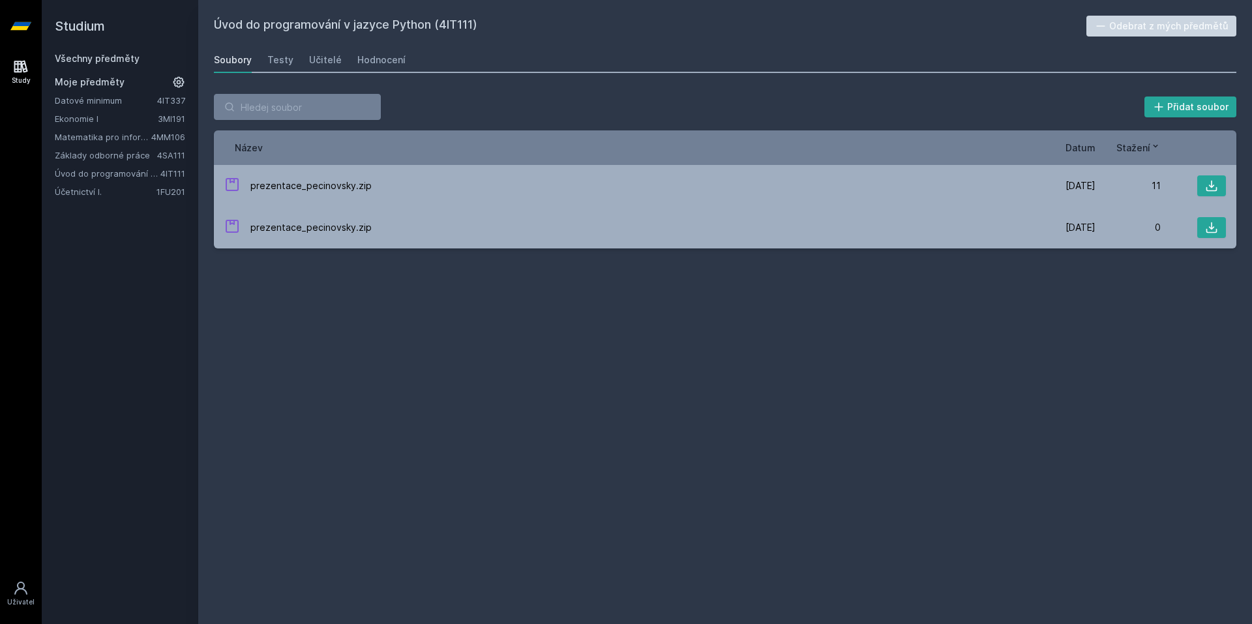
click at [117, 117] on link "Ekonomie I" at bounding box center [106, 118] width 103 height 13
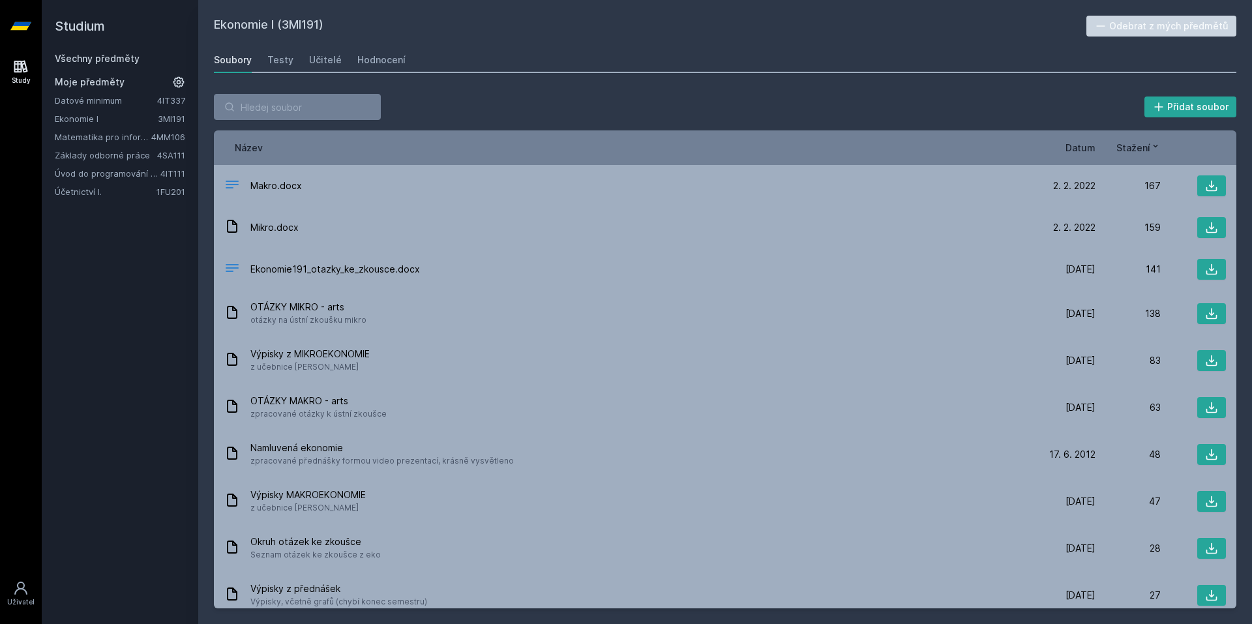
click at [91, 144] on div "Datové minimum 4IT337 Ekonomie I 3MI191 Matematika pro informatiky 4MM106 Zákla…" at bounding box center [120, 146] width 130 height 104
click at [98, 136] on link "Matematika pro informatiky" at bounding box center [103, 136] width 97 height 13
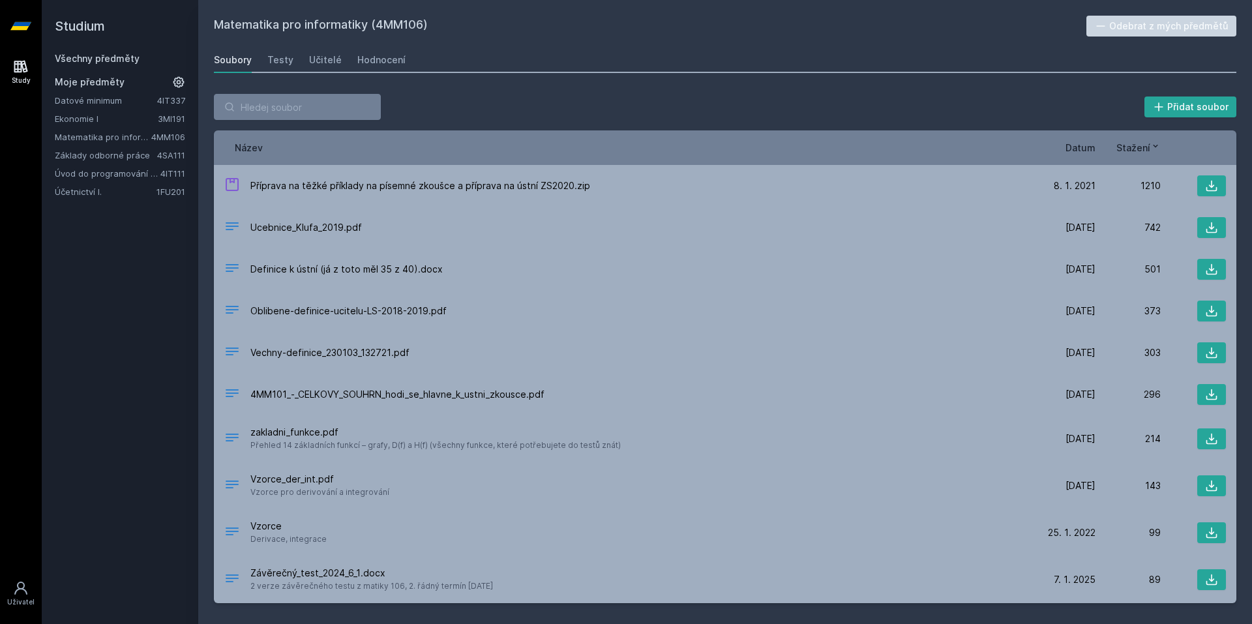
click at [109, 171] on link "Úvod do programování v jazyce Python" at bounding box center [108, 173] width 106 height 13
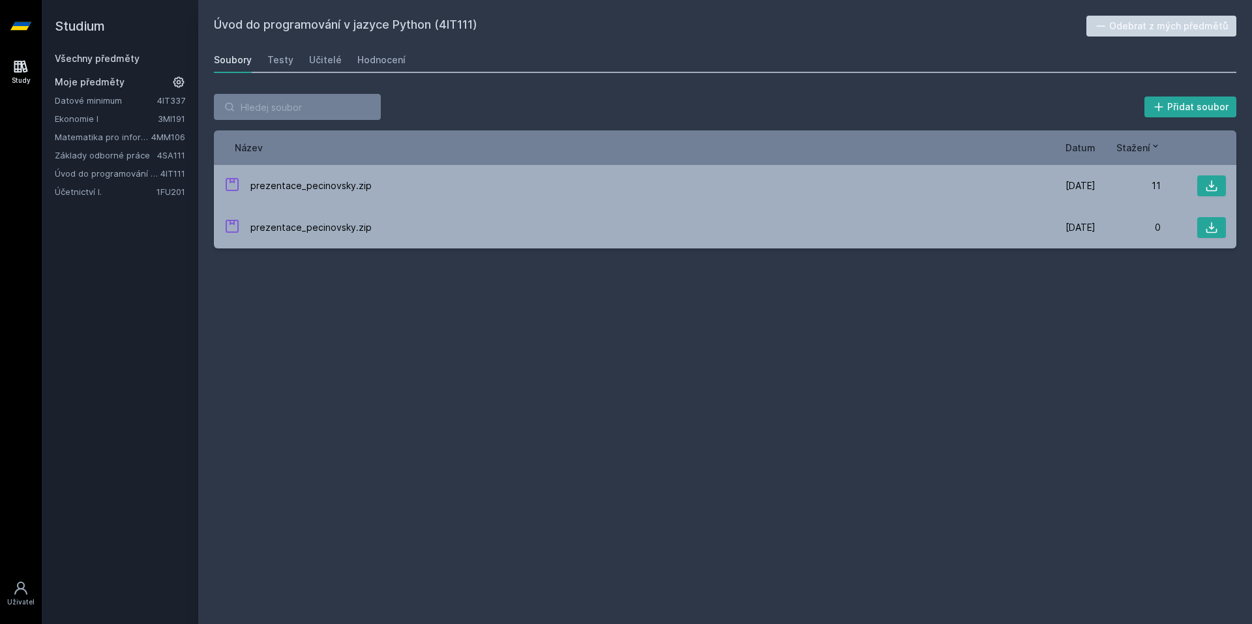
click at [123, 156] on link "Základy odborné práce" at bounding box center [106, 155] width 102 height 13
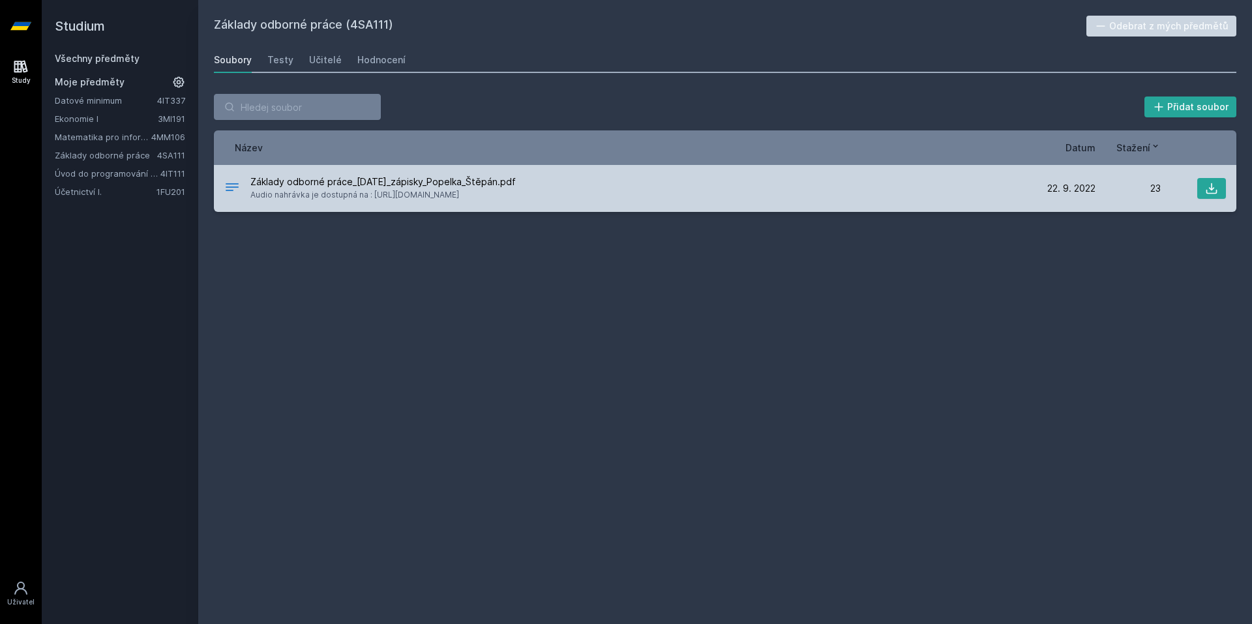
click at [409, 178] on span "Základy odborné práce_[DATE]_zápisky_Popelka_Štěpán.pdf" at bounding box center [382, 181] width 265 height 13
click at [1216, 187] on icon at bounding box center [1211, 188] width 13 height 13
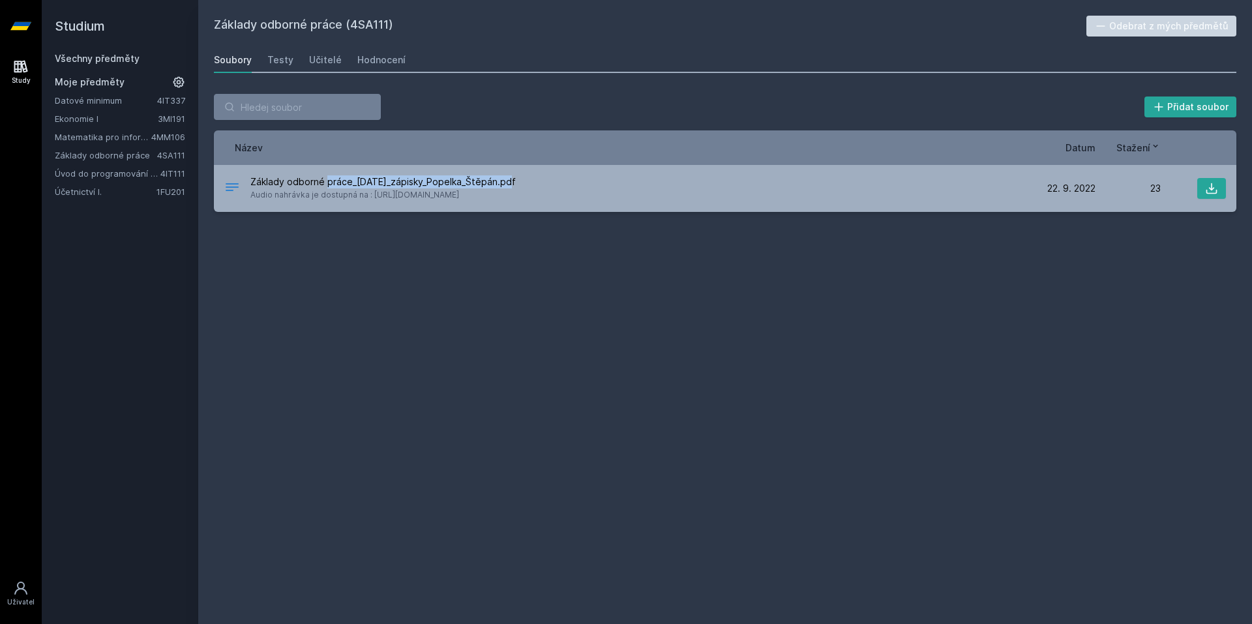
click at [110, 95] on link "Datové minimum" at bounding box center [106, 100] width 102 height 13
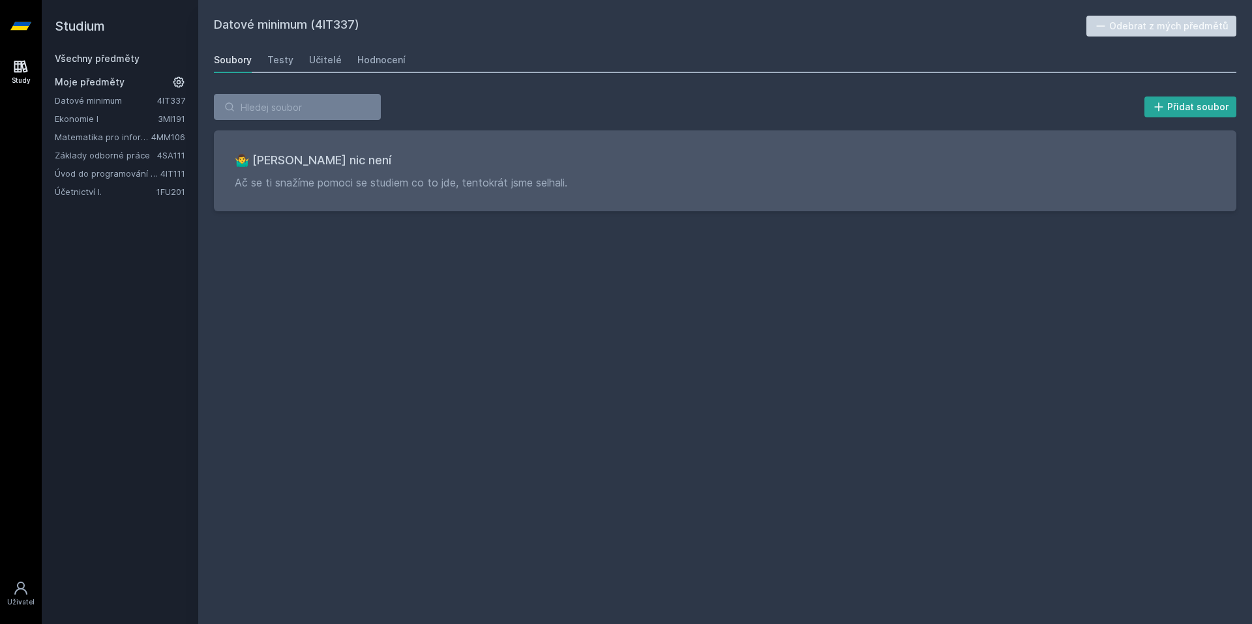
click at [97, 103] on link "Datové minimum" at bounding box center [106, 100] width 102 height 13
click at [74, 123] on link "Ekonomie I" at bounding box center [106, 118] width 103 height 13
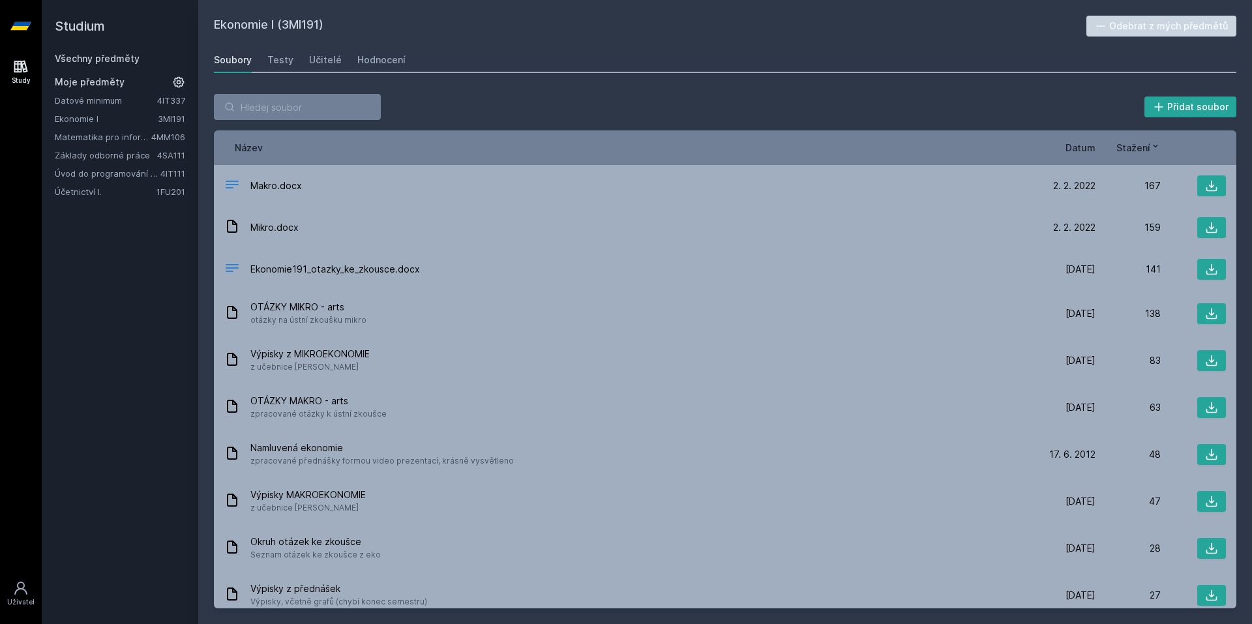
click at [78, 120] on link "Ekonomie I" at bounding box center [106, 118] width 103 height 13
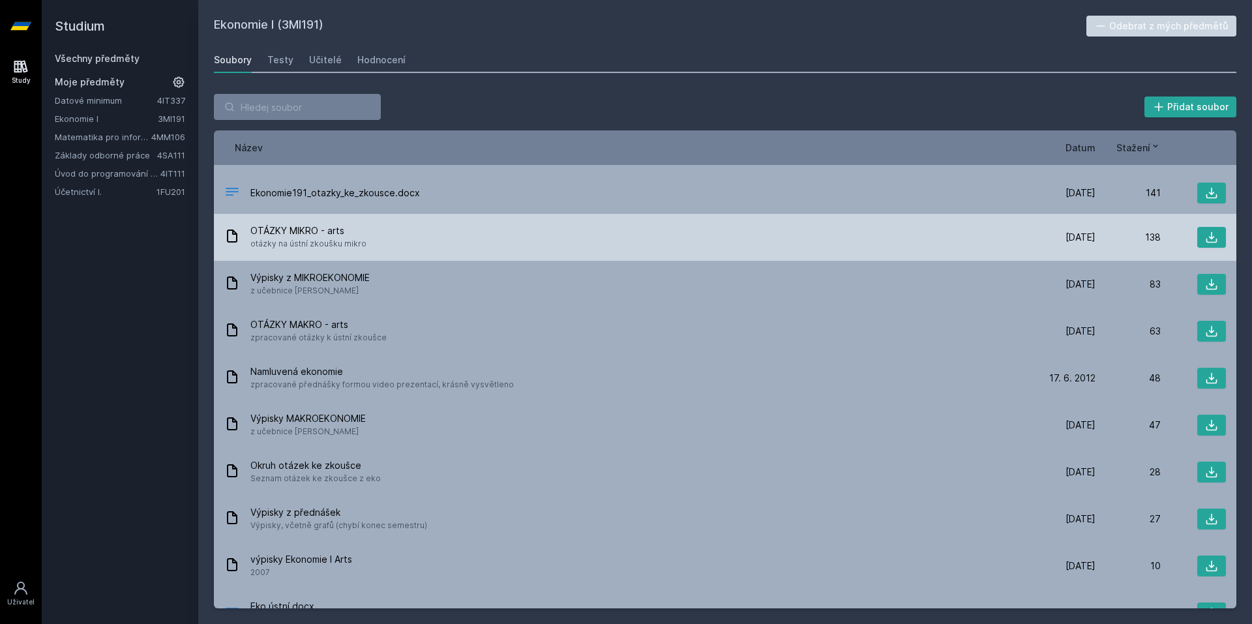
scroll to position [104, 0]
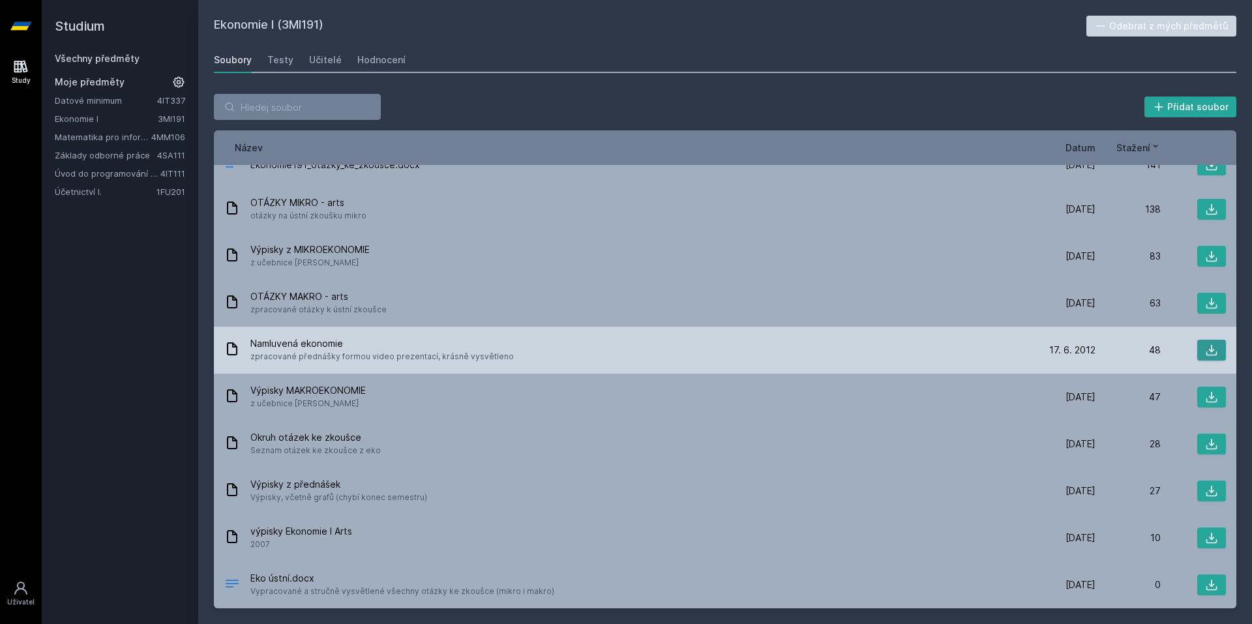
click at [1206, 347] on icon at bounding box center [1211, 350] width 13 height 13
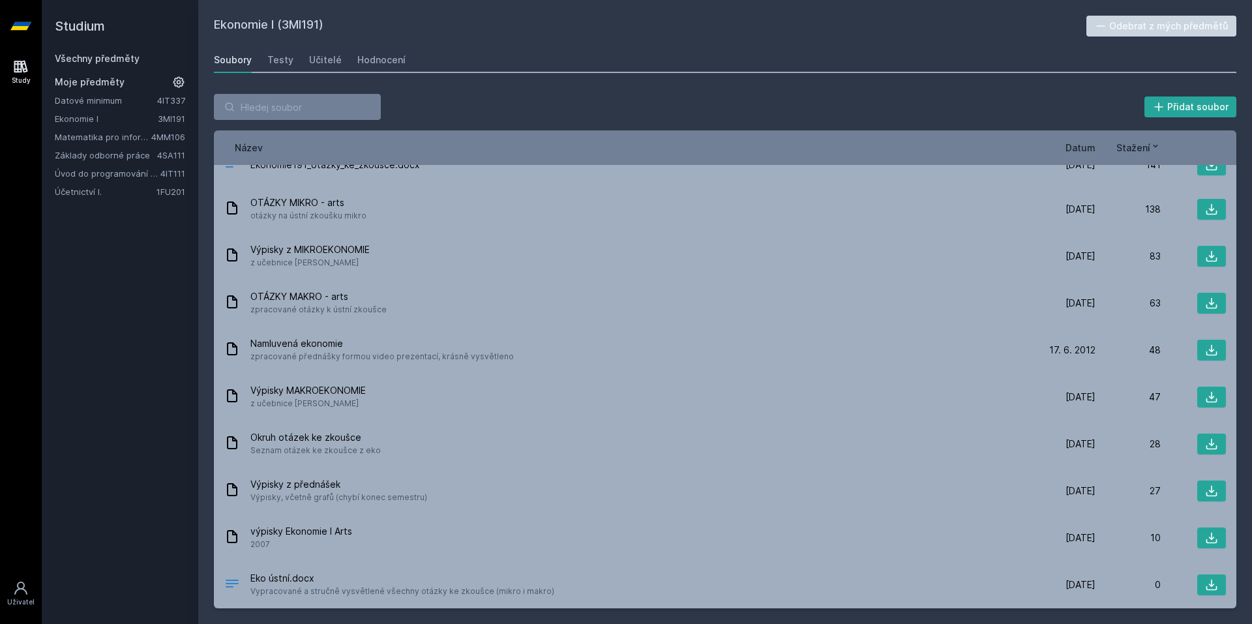
click at [127, 176] on link "Úvod do programování v jazyce Python" at bounding box center [108, 173] width 106 height 13
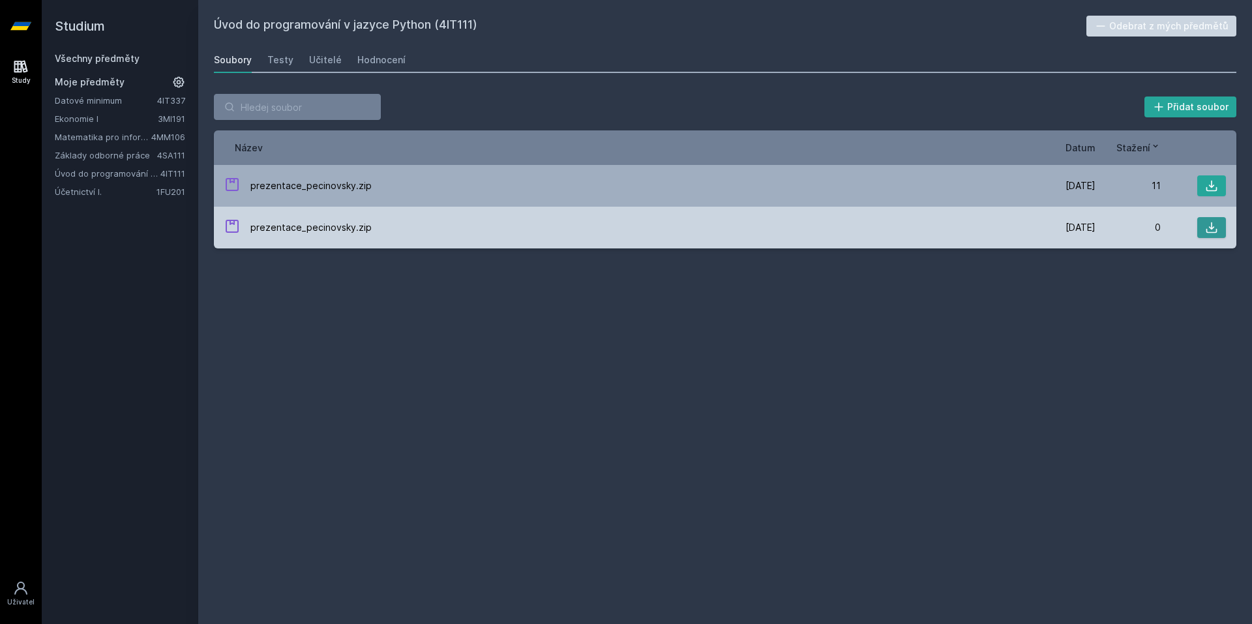
click at [1203, 226] on button at bounding box center [1211, 227] width 29 height 21
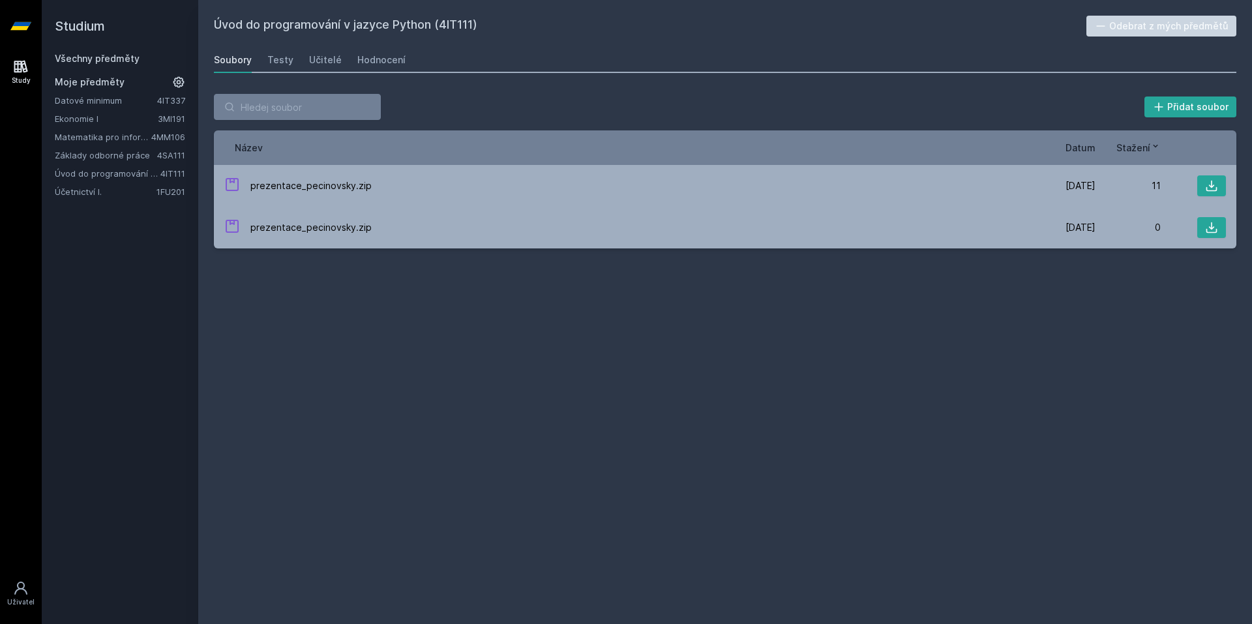
click at [121, 138] on link "Matematika pro informatiky" at bounding box center [103, 136] width 97 height 13
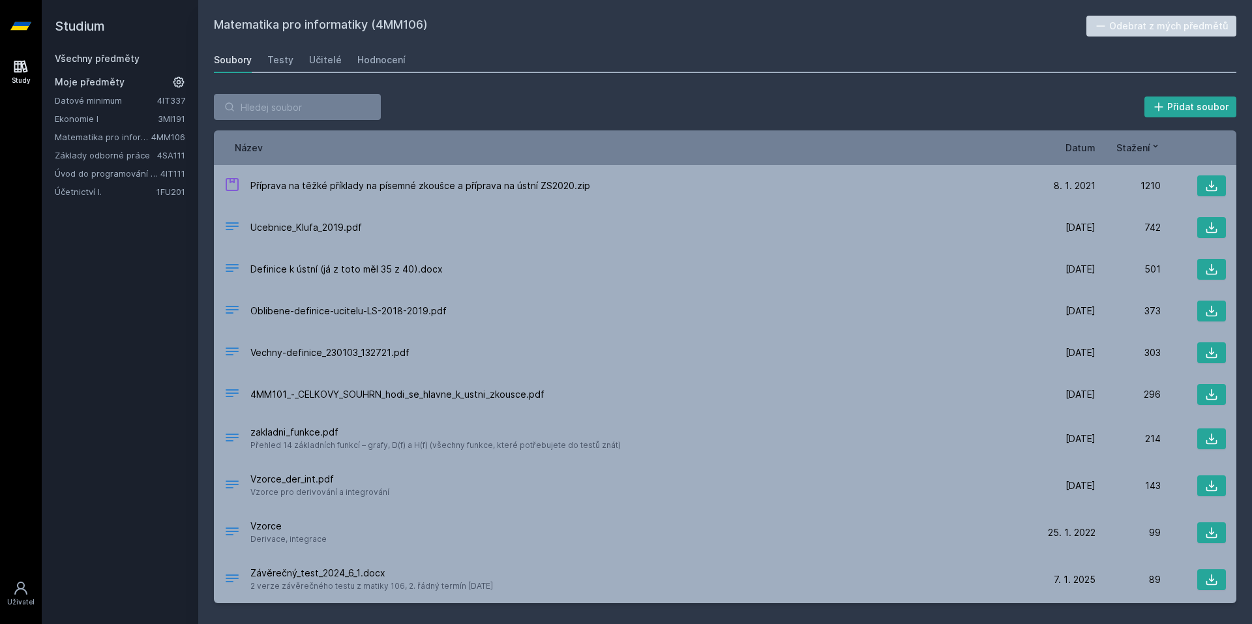
click at [118, 152] on link "Základy odborné práce" at bounding box center [106, 155] width 102 height 13
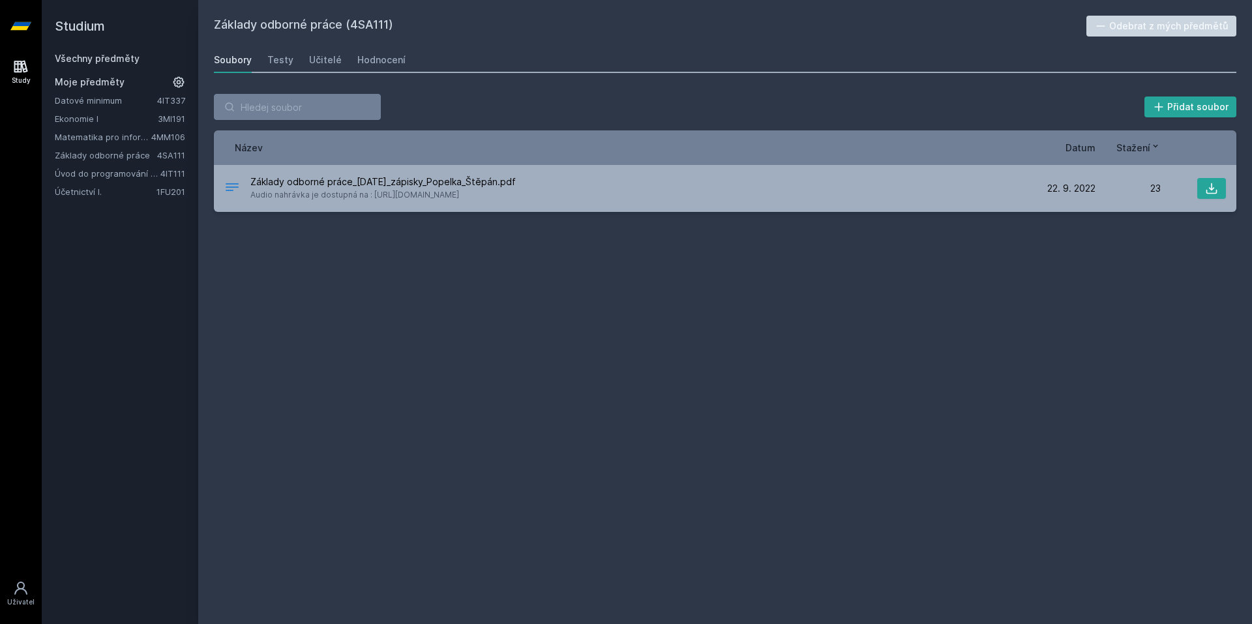
click at [136, 130] on div "Datové minimum 4IT337 Ekonomie I 3MI191 Matematika pro informatiky 4MM106 Zákla…" at bounding box center [120, 146] width 130 height 104
click at [130, 137] on link "Matematika pro informatiky" at bounding box center [103, 136] width 97 height 13
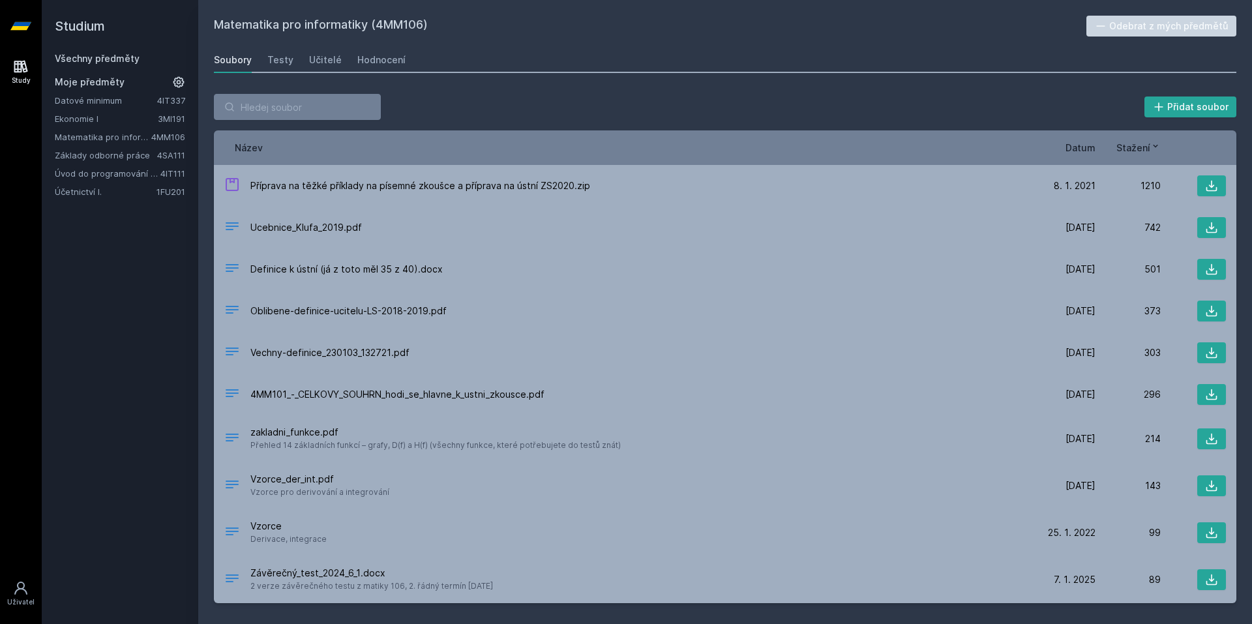
click at [112, 156] on link "Základy odborné práce" at bounding box center [106, 155] width 102 height 13
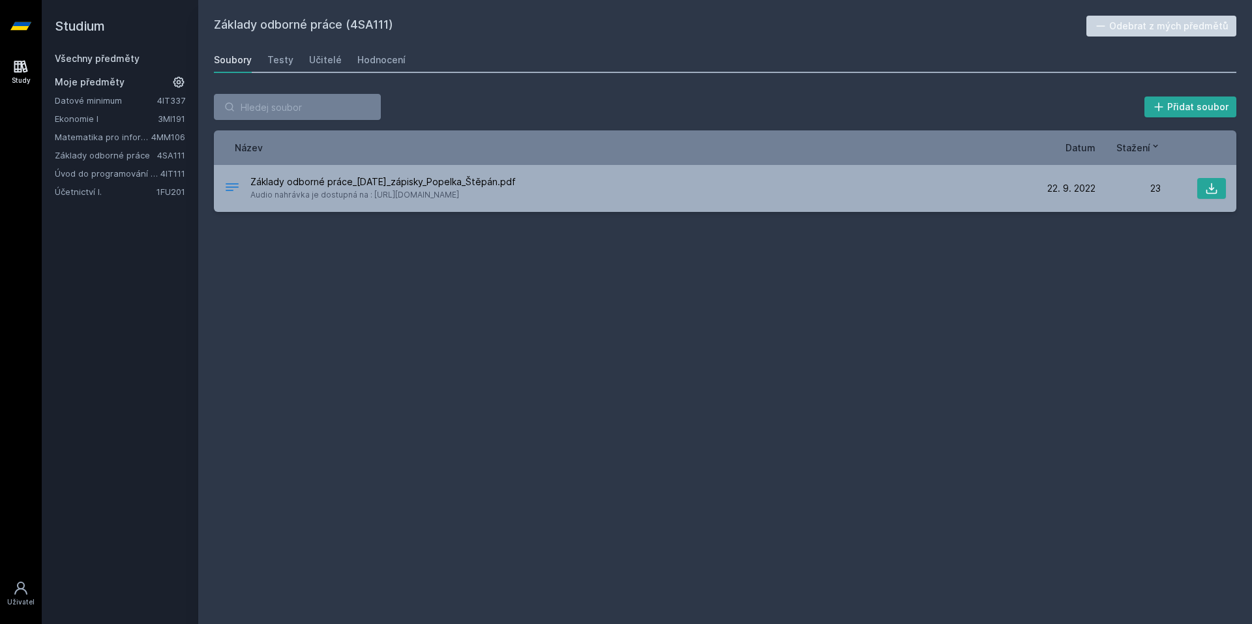
click at [110, 173] on link "Úvod do programování v jazyce Python" at bounding box center [108, 173] width 106 height 13
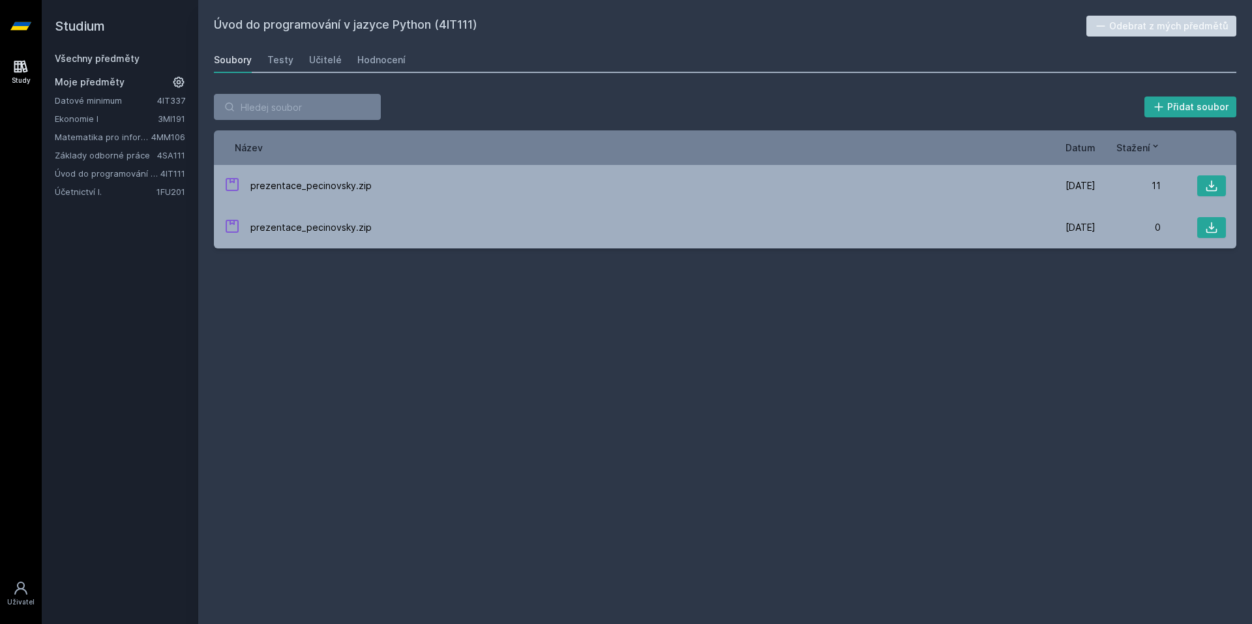
click at [85, 187] on link "Účetnictví I." at bounding box center [106, 191] width 102 height 13
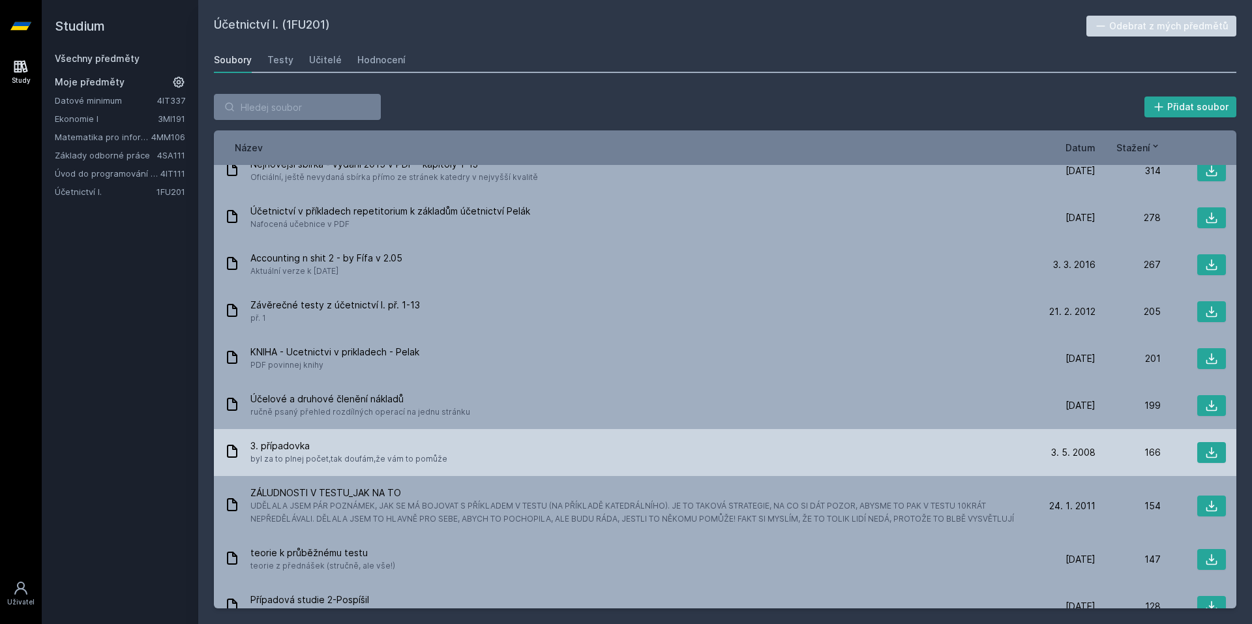
scroll to position [587, 0]
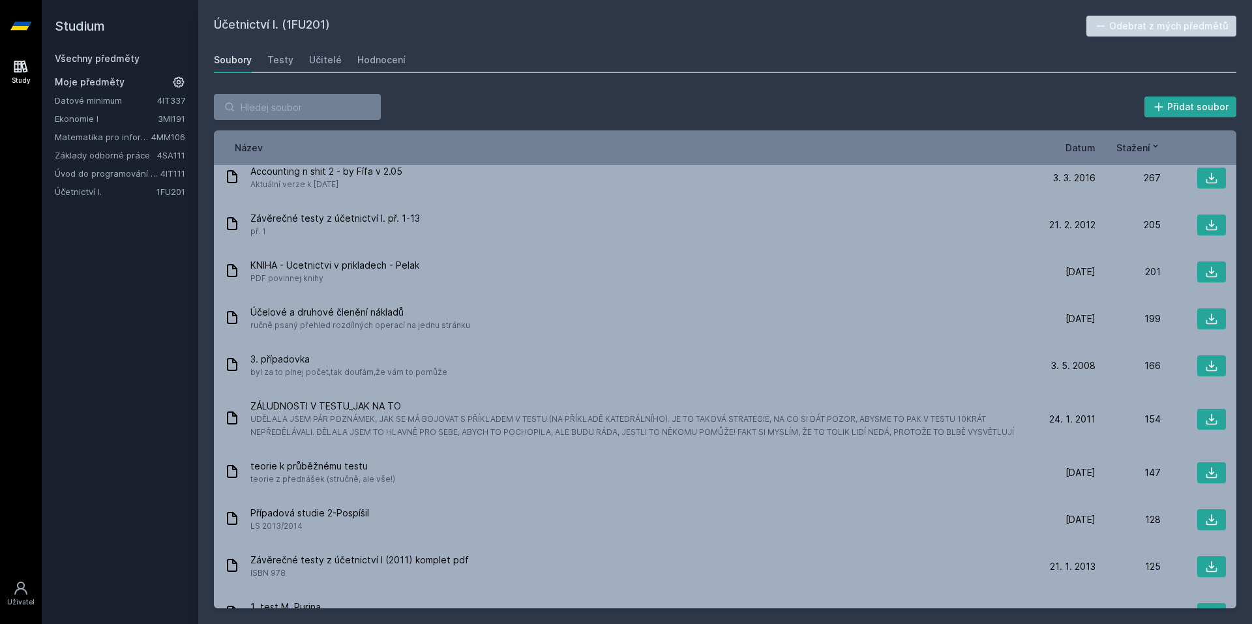
click at [1080, 155] on div "Název Datum Stažení" at bounding box center [725, 147] width 1023 height 35
click at [1071, 154] on div at bounding box center [1071, 154] width 0 height 0
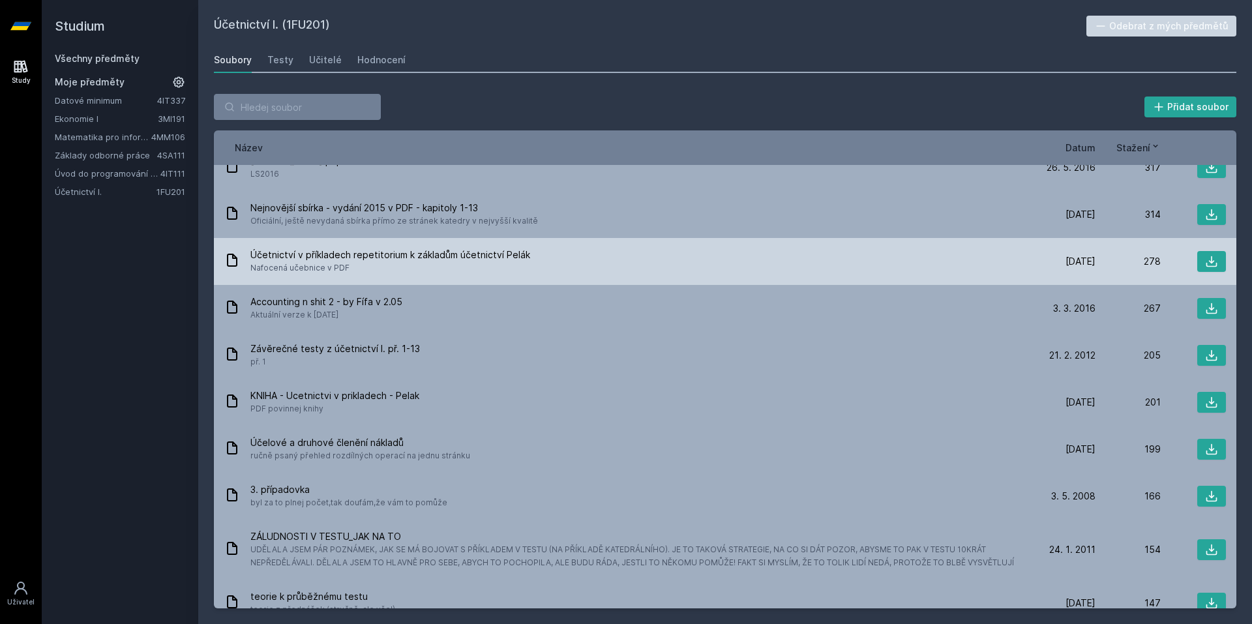
drag, startPoint x: 944, startPoint y: 262, endPoint x: 949, endPoint y: 256, distance: 8.8
click at [942, 262] on div "Účetnictví v příkladech repetitorium k základům účetnictví [PERSON_NAME] Nafoce…" at bounding box center [725, 261] width 1023 height 47
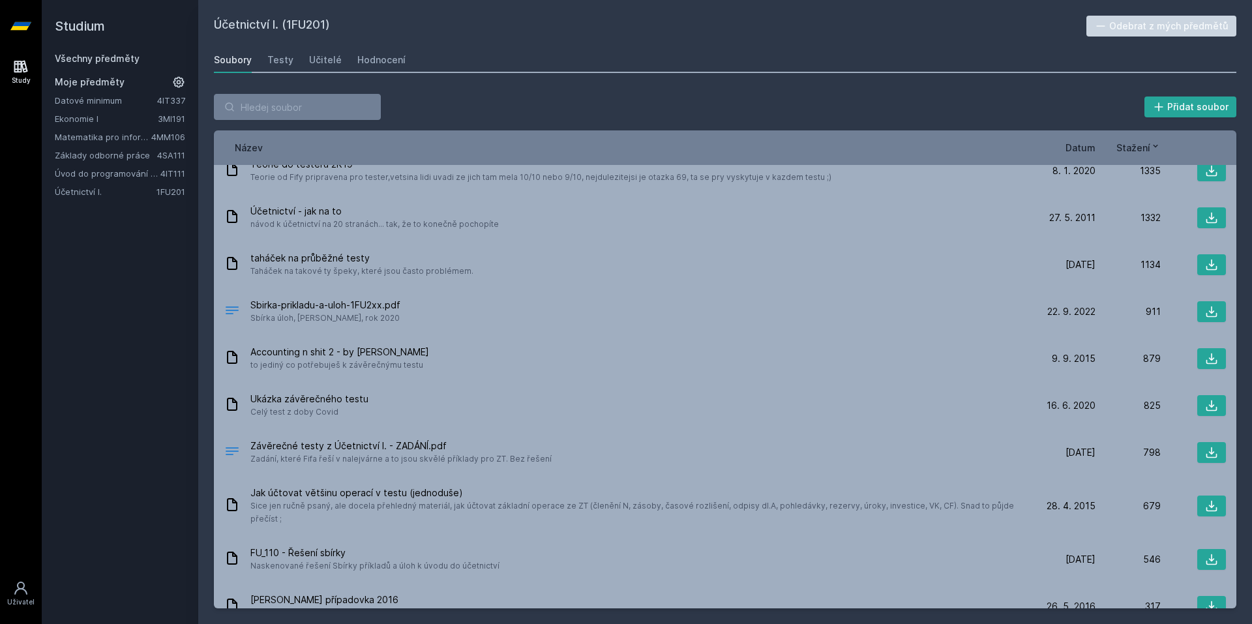
scroll to position [0, 0]
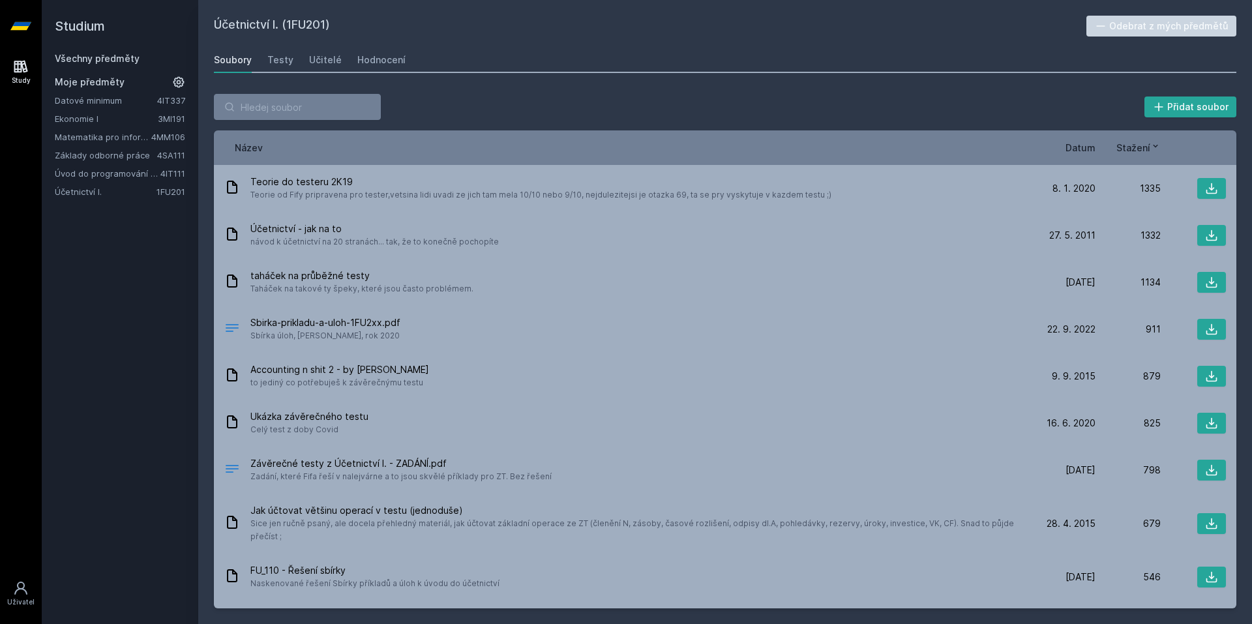
click at [1092, 149] on span "Datum" at bounding box center [1081, 148] width 30 height 14
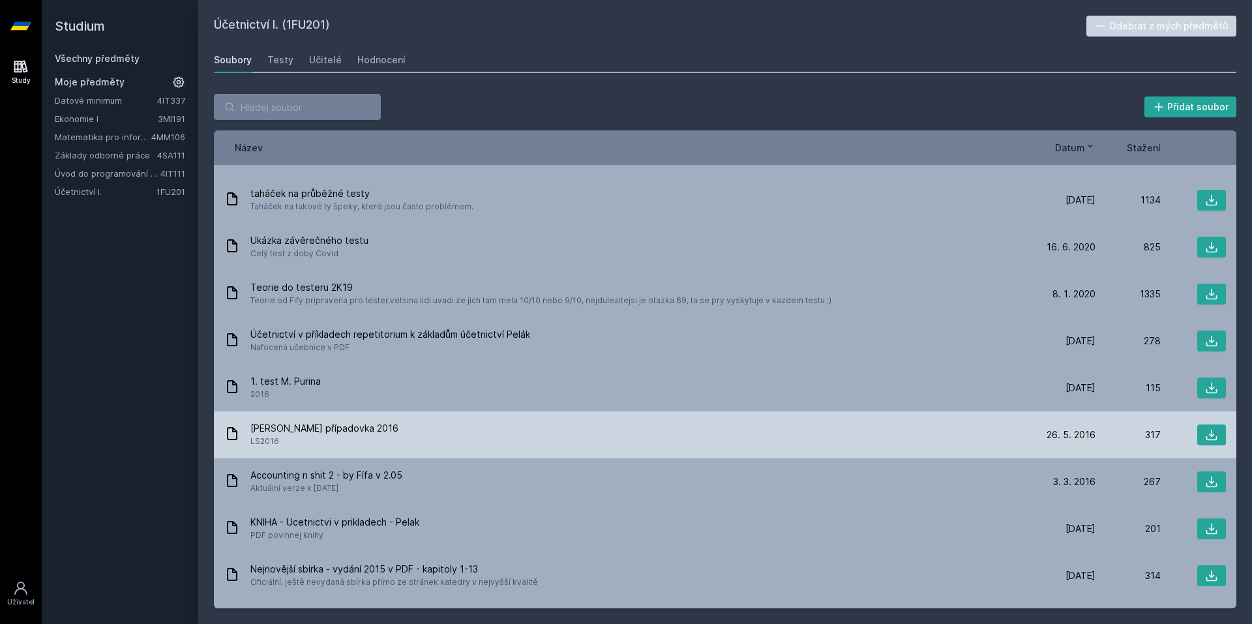
scroll to position [130, 0]
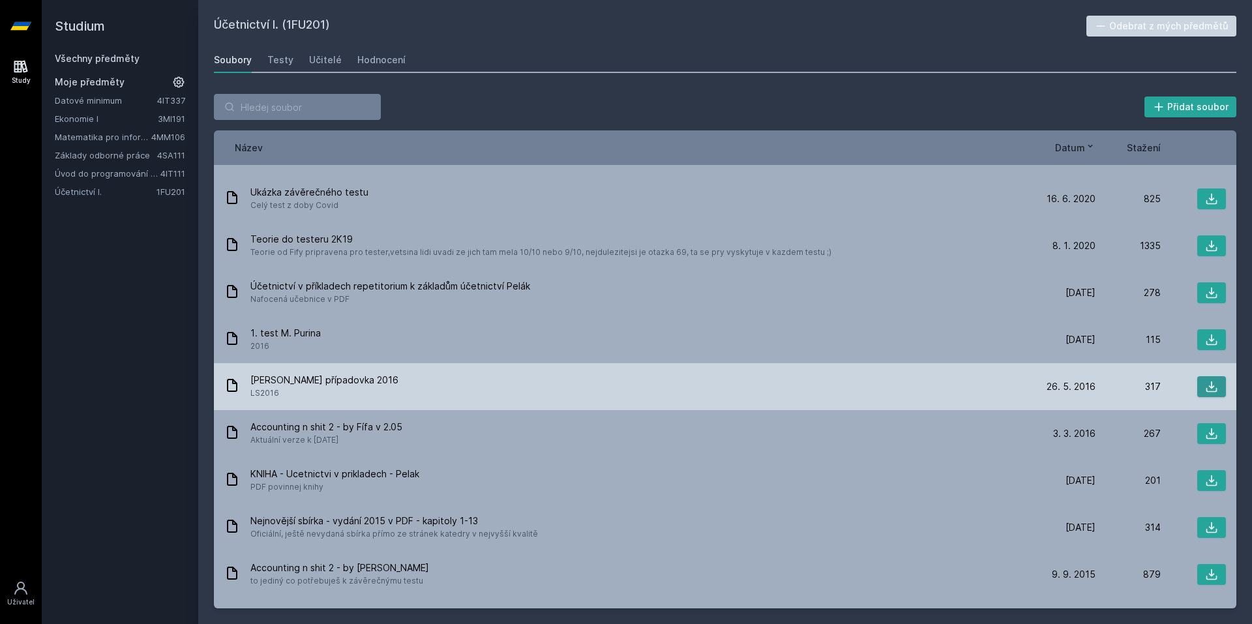
click at [1205, 383] on icon at bounding box center [1211, 386] width 13 height 13
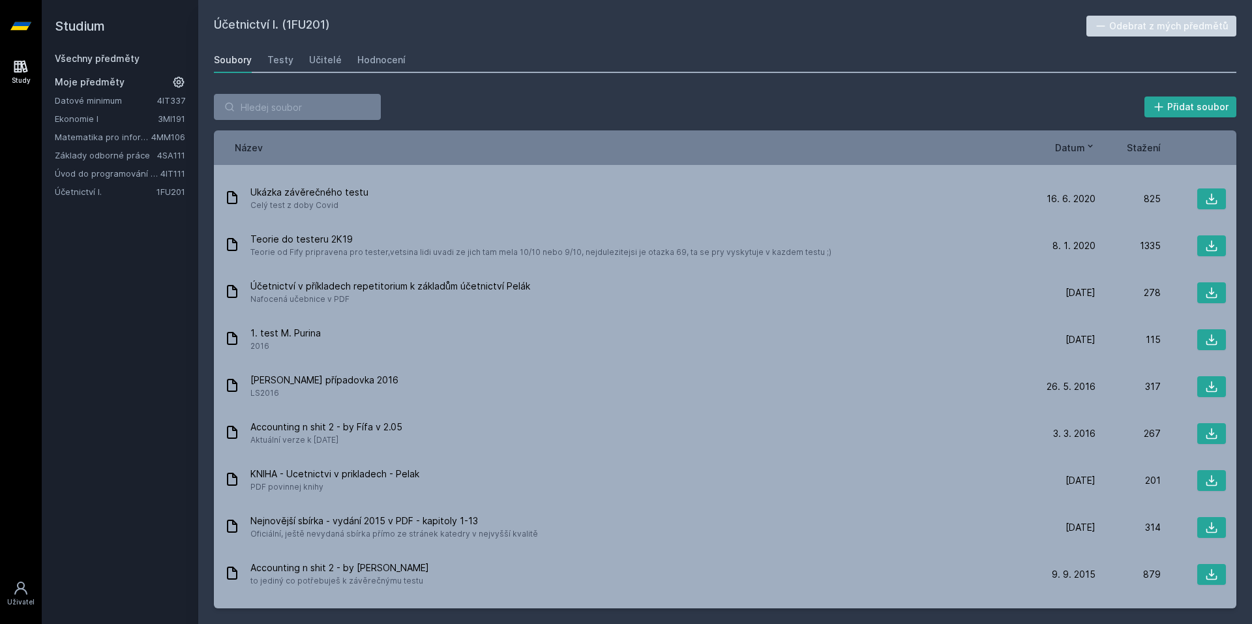
click at [98, 167] on link "Úvod do programování v jazyce Python" at bounding box center [108, 173] width 106 height 13
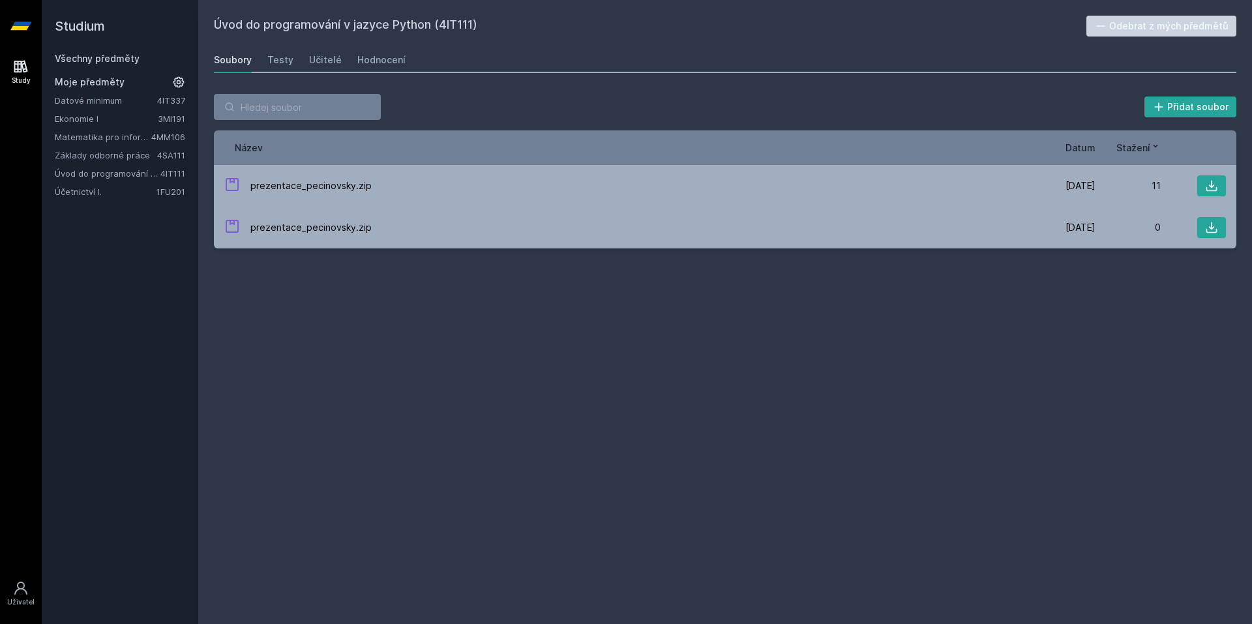
click at [99, 184] on div "Datové minimum 4IT337 Ekonomie I 3MI191 Matematika pro informatiky 4MM106 Zákla…" at bounding box center [120, 146] width 130 height 104
drag, startPoint x: 100, startPoint y: 188, endPoint x: 106, endPoint y: 115, distance: 73.3
click at [100, 189] on link "Účetnictví I." at bounding box center [106, 191] width 102 height 13
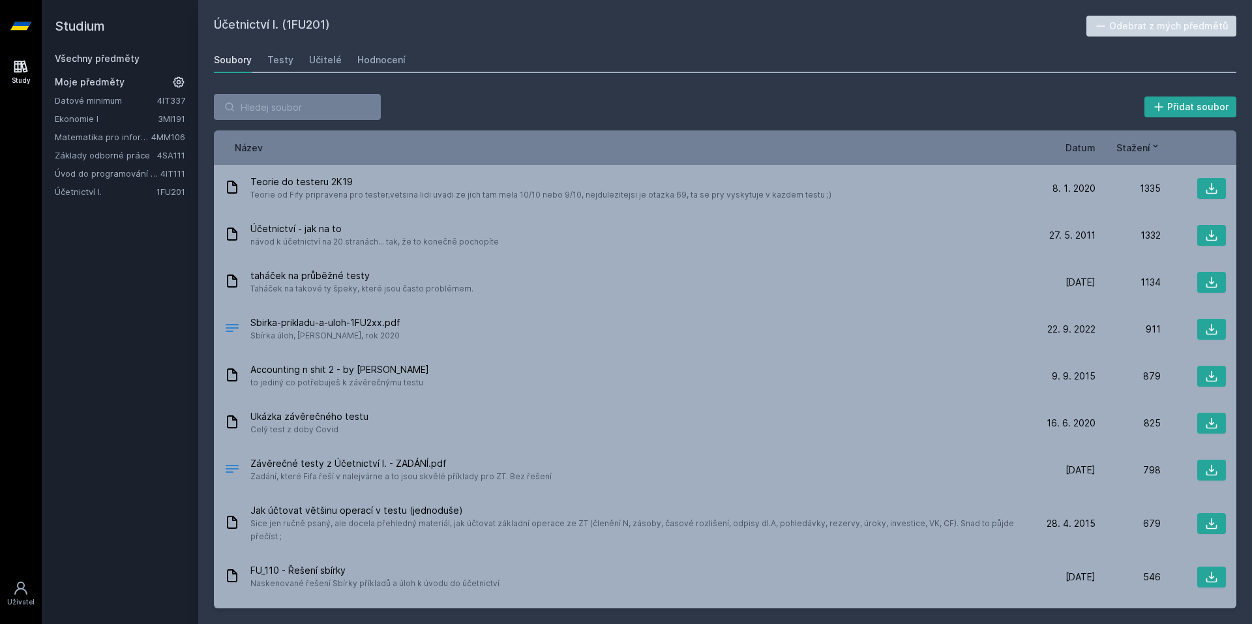
click at [106, 115] on link "Ekonomie I" at bounding box center [106, 118] width 103 height 13
